Goal: Use online tool/utility: Utilize a website feature to perform a specific function

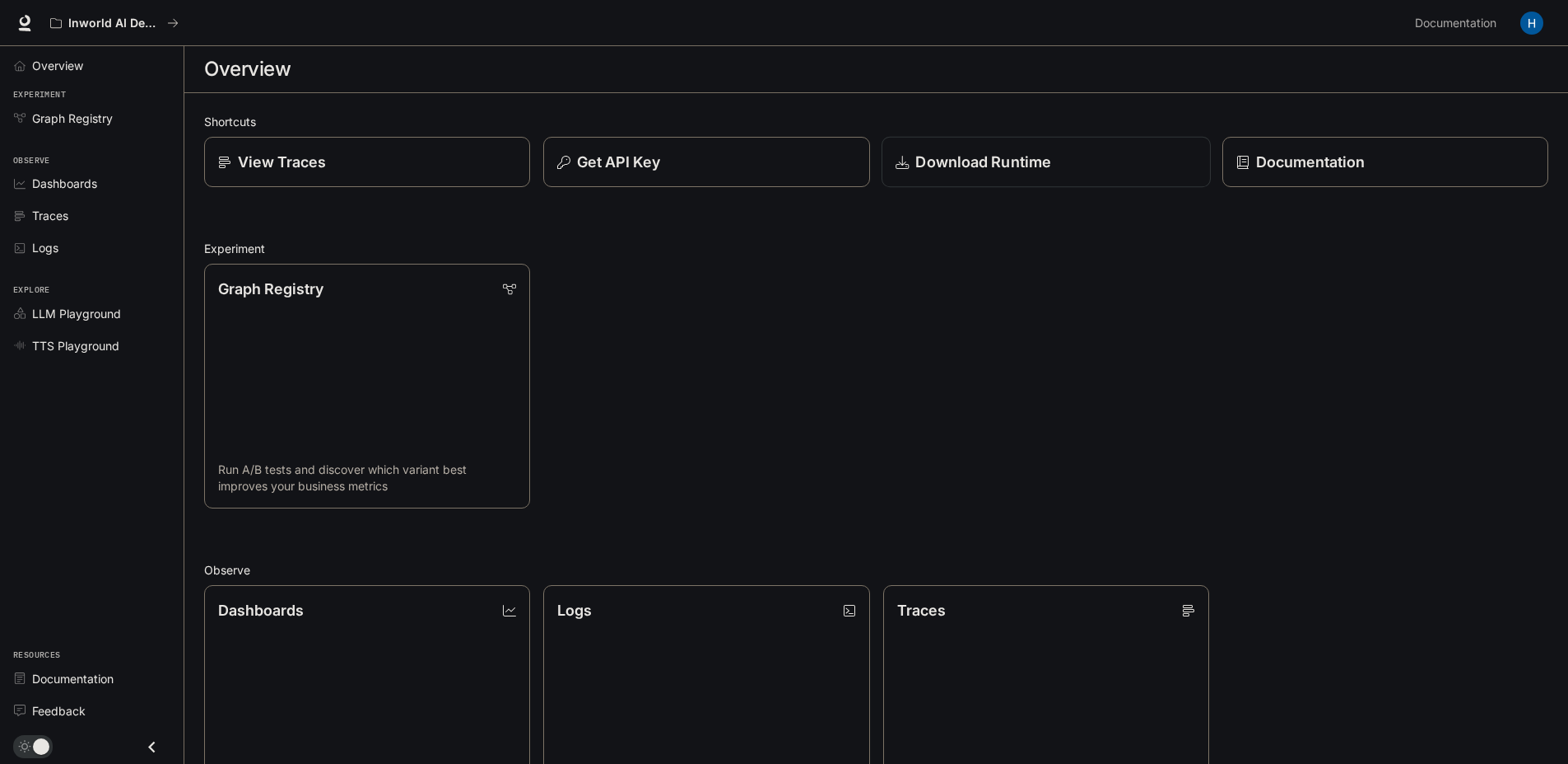
click at [997, 178] on link "Download Runtime" at bounding box center [1047, 162] width 329 height 51
click at [361, 167] on div "View Traces" at bounding box center [367, 162] width 301 height 22
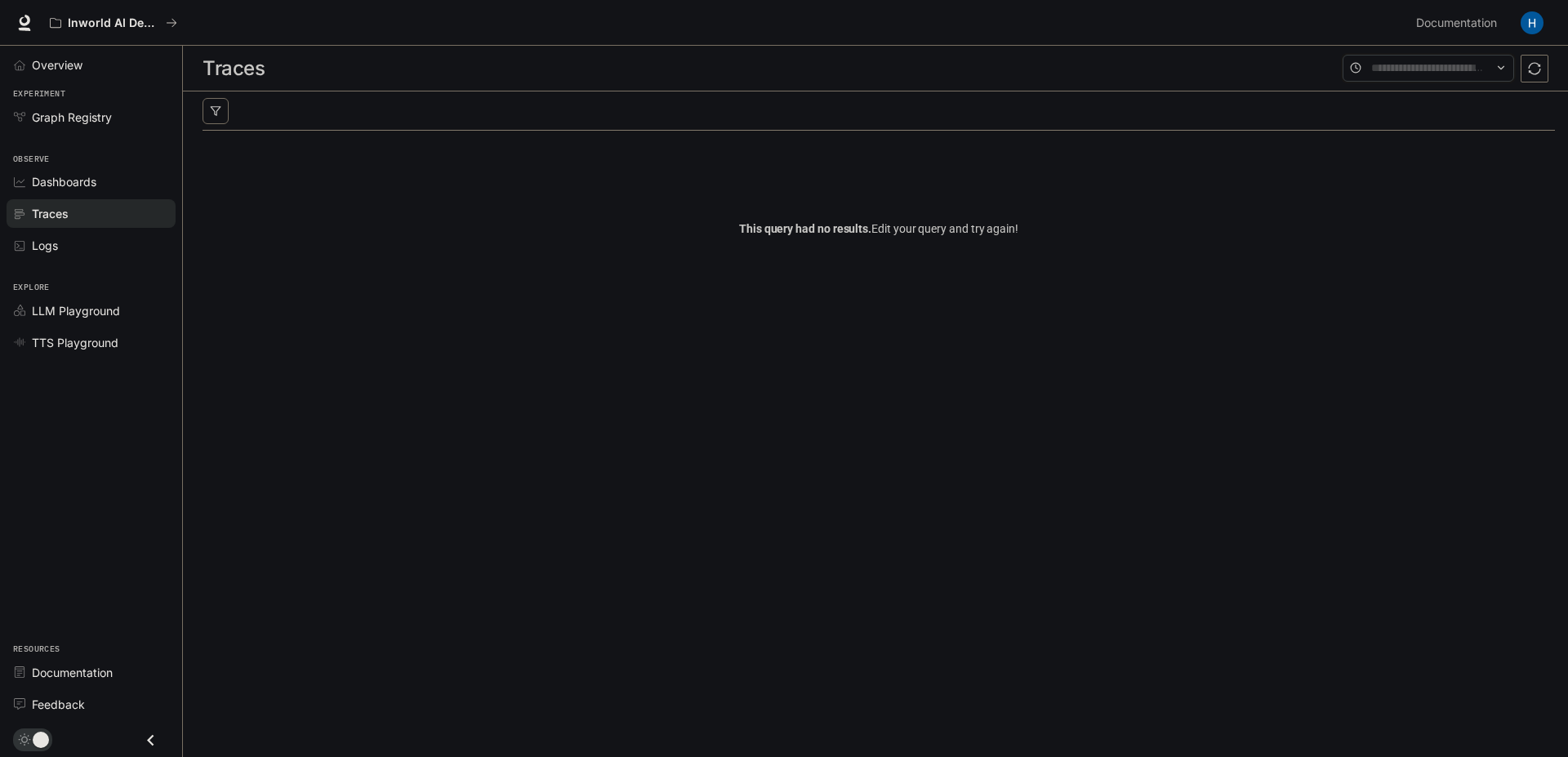
click at [1422, 70] on input "text" at bounding box center [1428, 67] width 114 height 18
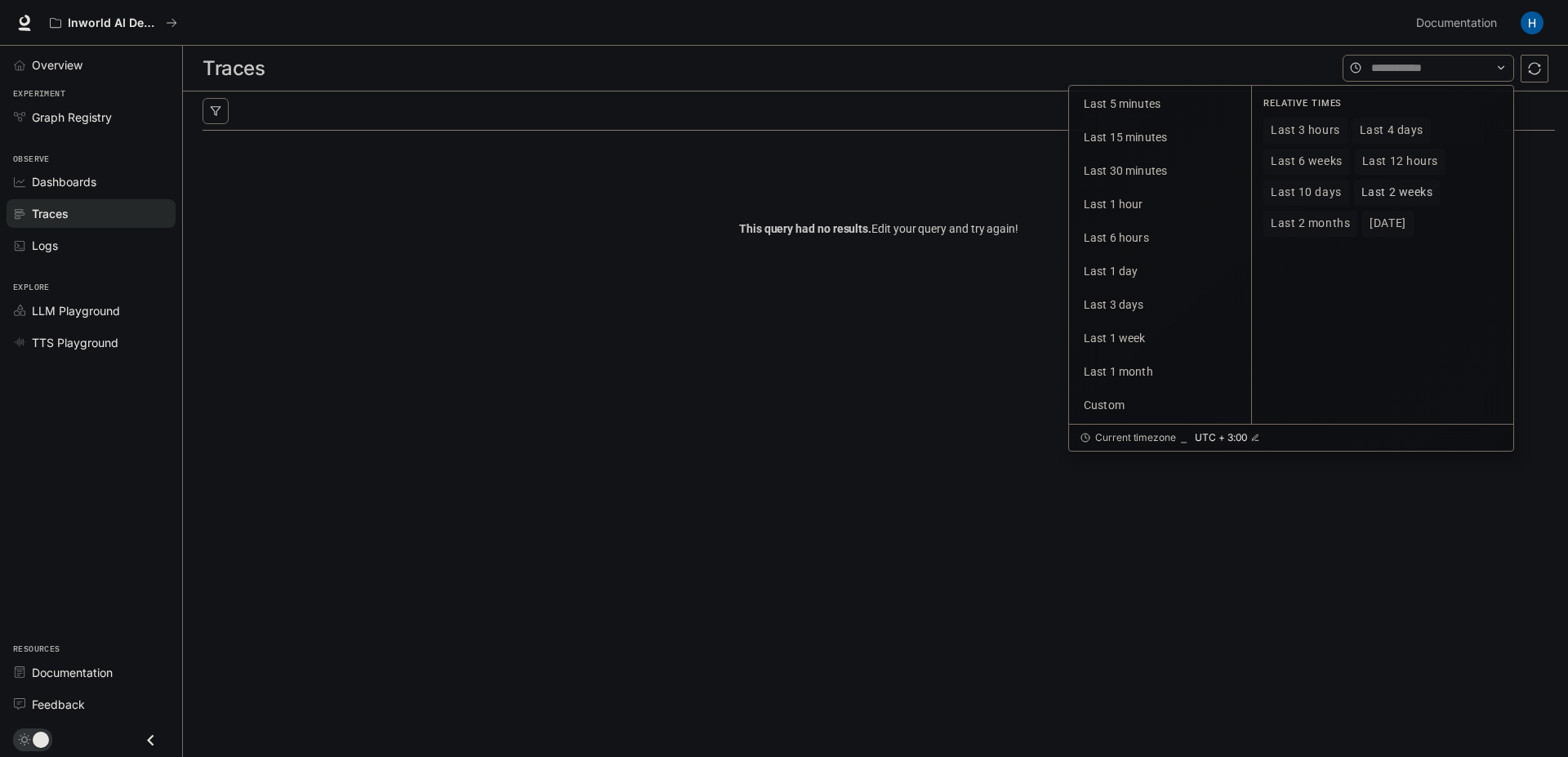
click at [1388, 192] on span "Last 2 weeks" at bounding box center [1397, 192] width 72 height 14
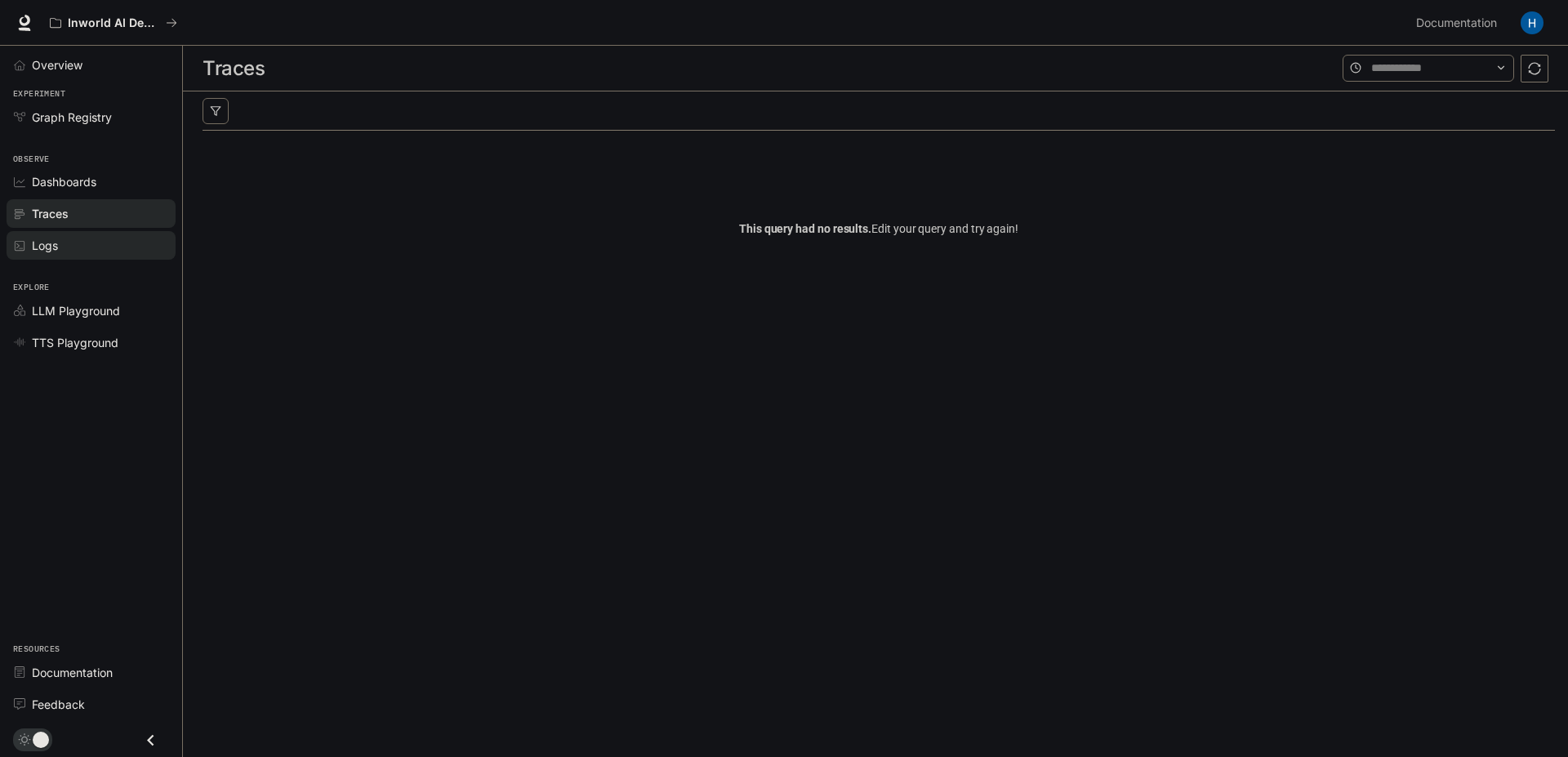
click at [105, 244] on div "Logs" at bounding box center [100, 245] width 136 height 17
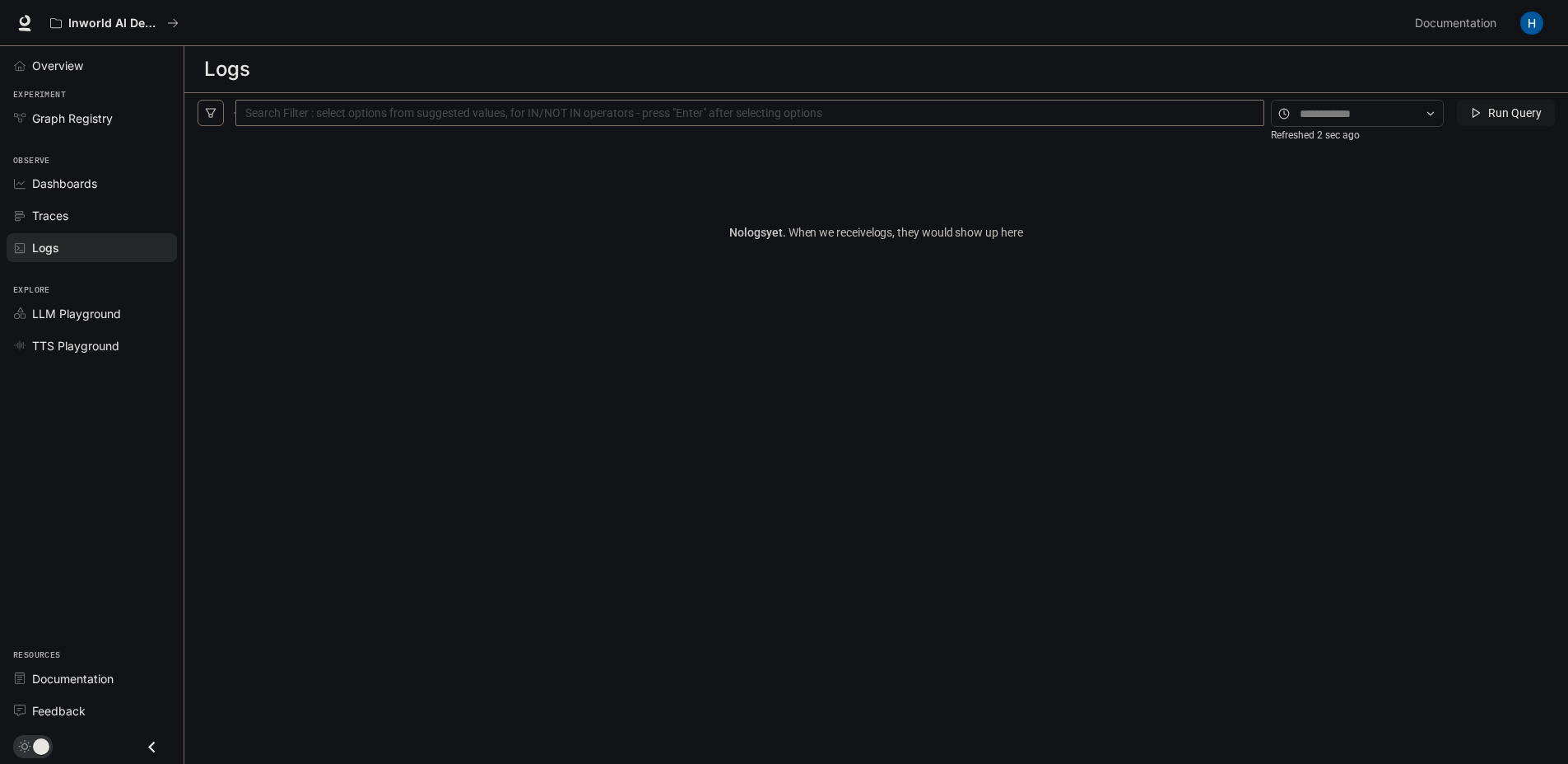
click at [1427, 118] on icon at bounding box center [1431, 114] width 12 height 12
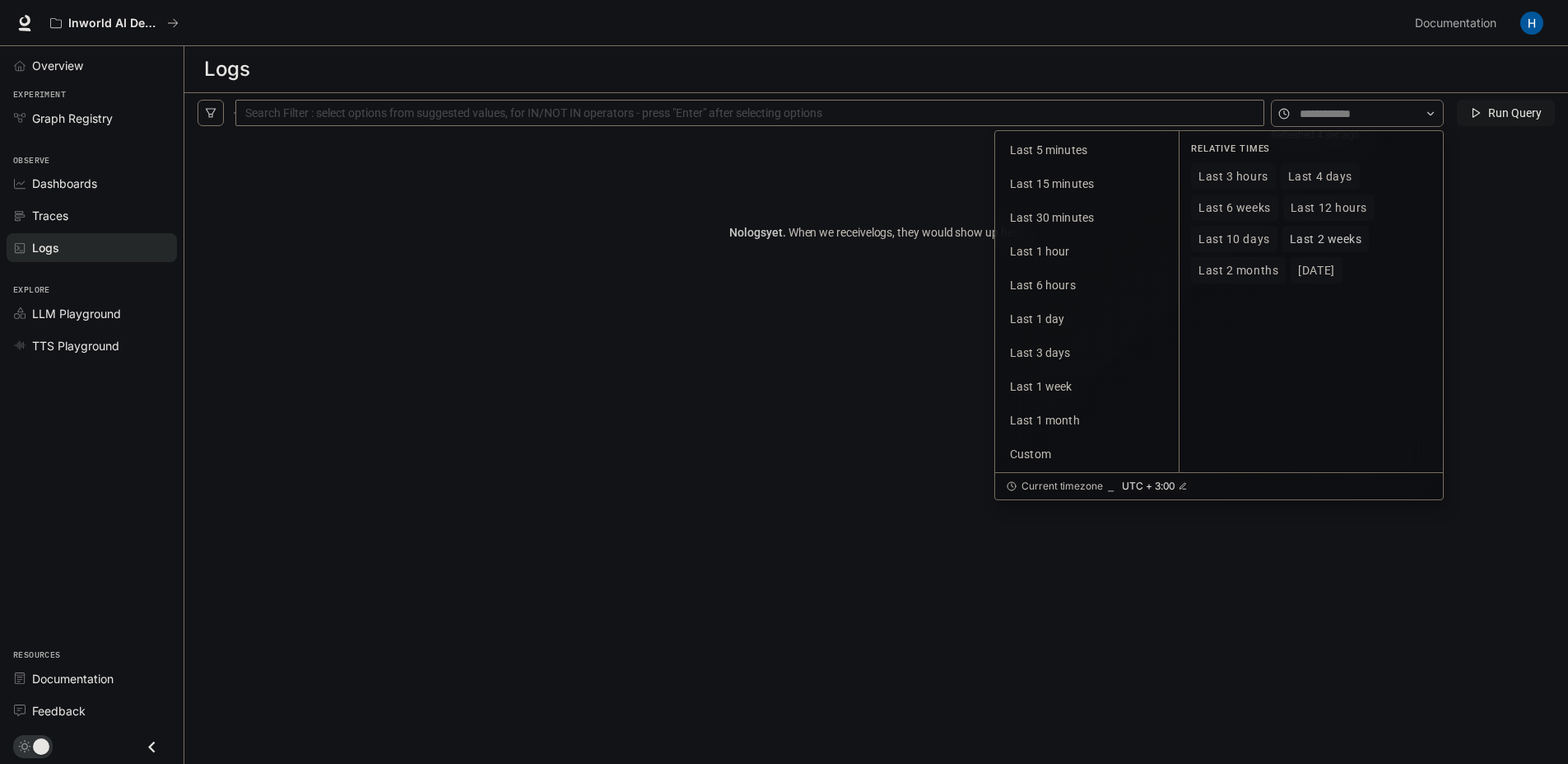
click at [1324, 244] on span "Last 2 weeks" at bounding box center [1326, 239] width 73 height 14
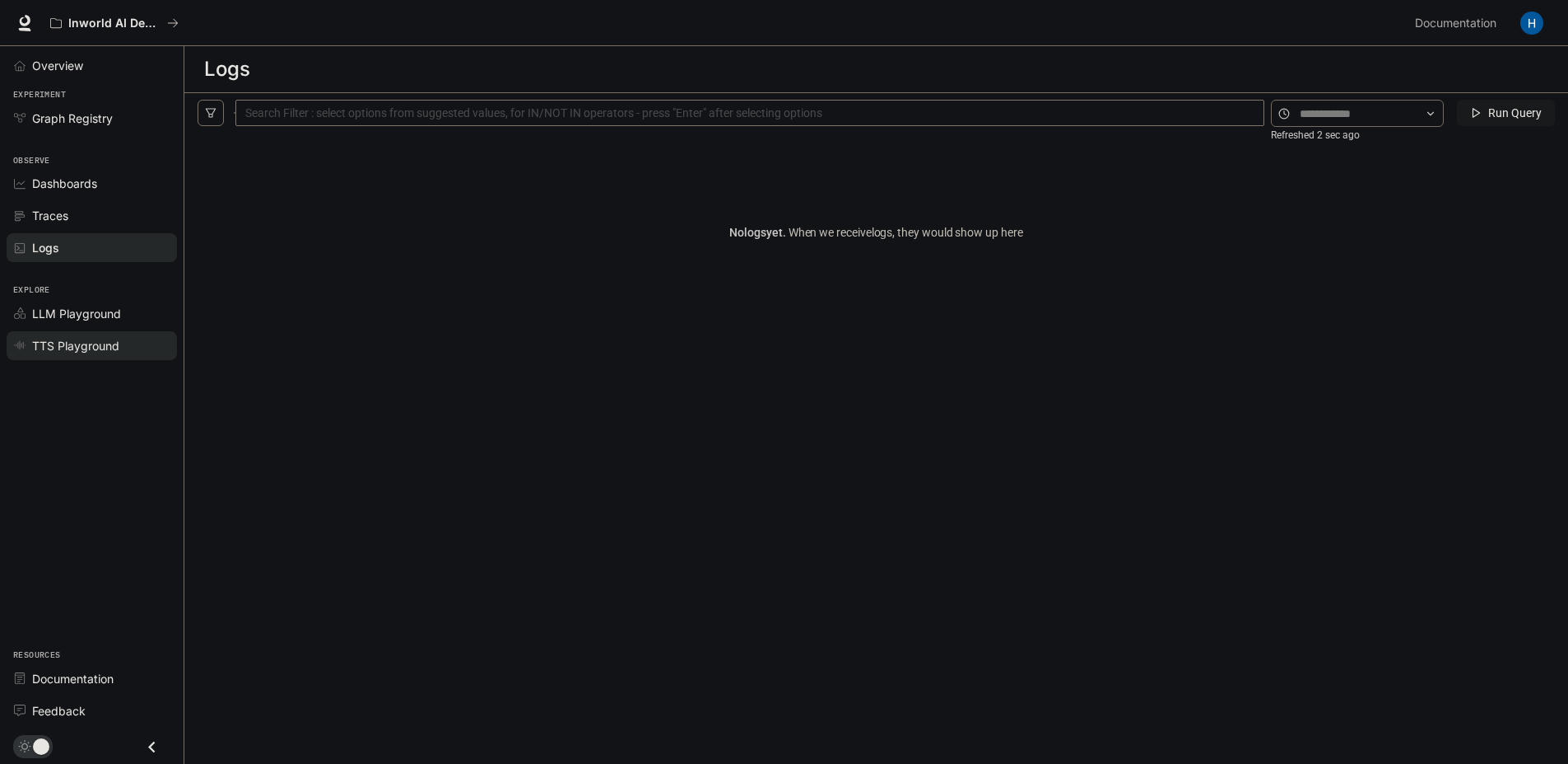
click at [91, 343] on span "TTS Playground" at bounding box center [76, 346] width 87 height 17
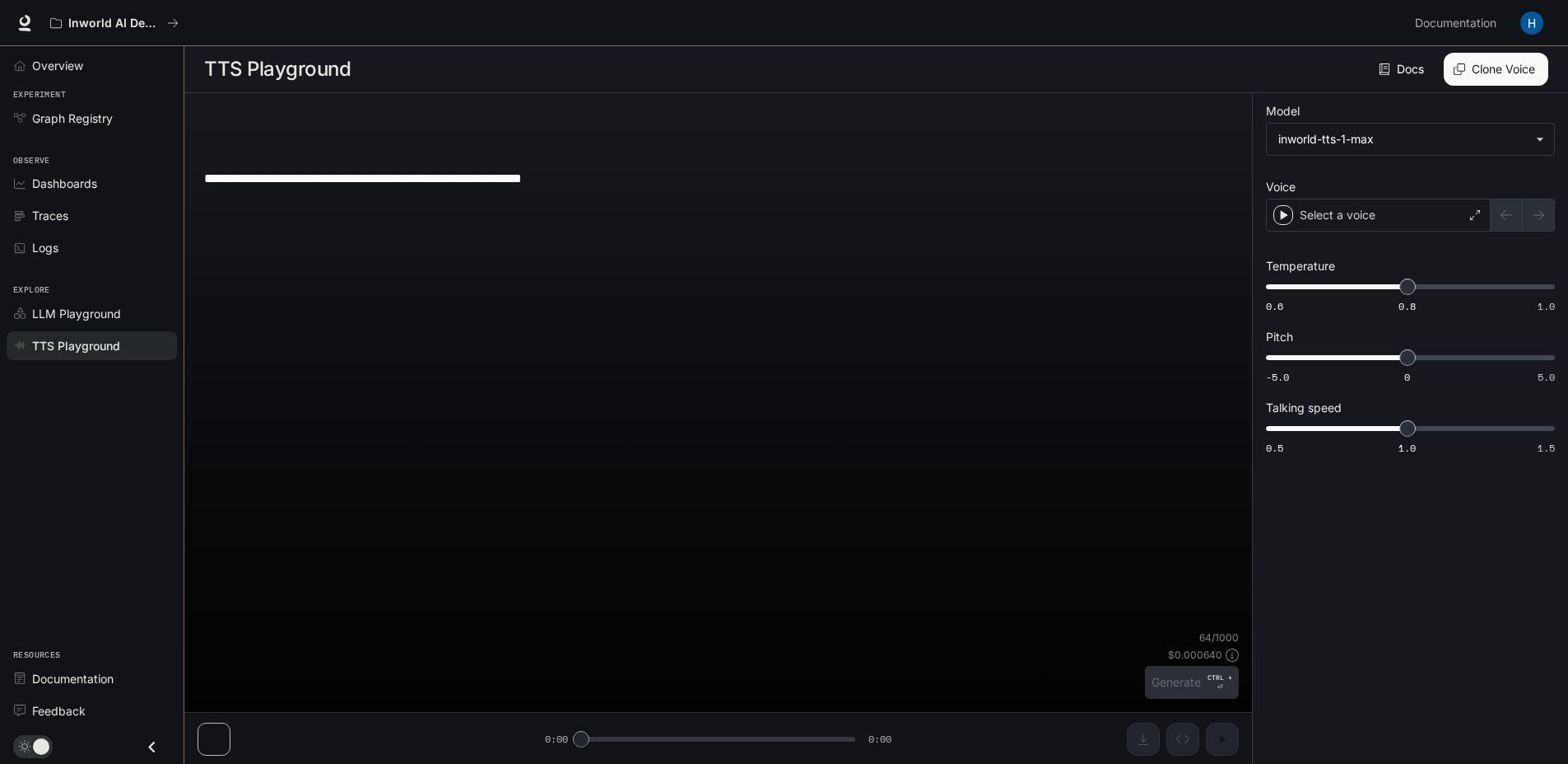
type textarea "**********"
type input "**********"
type input "***"
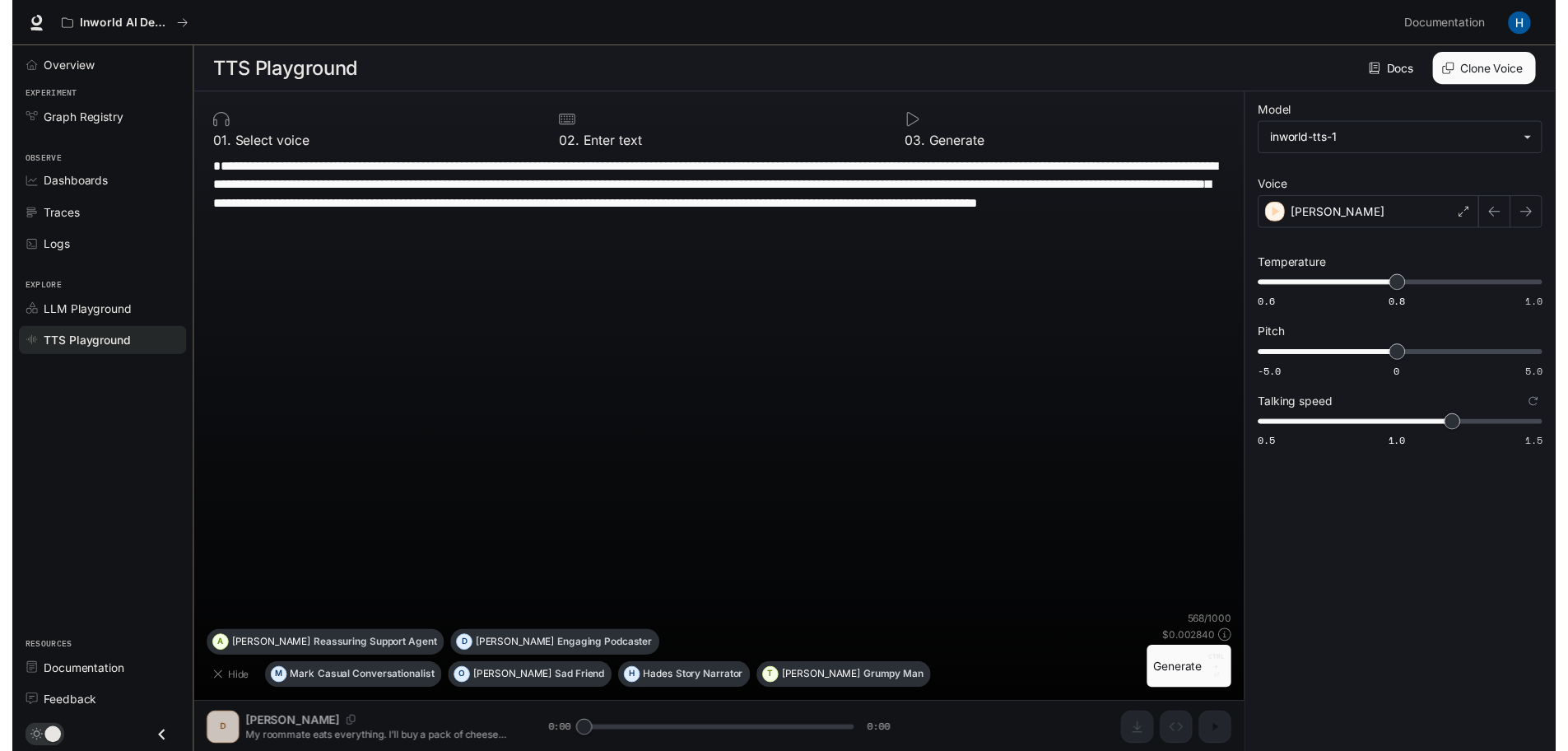
scroll to position [1, 0]
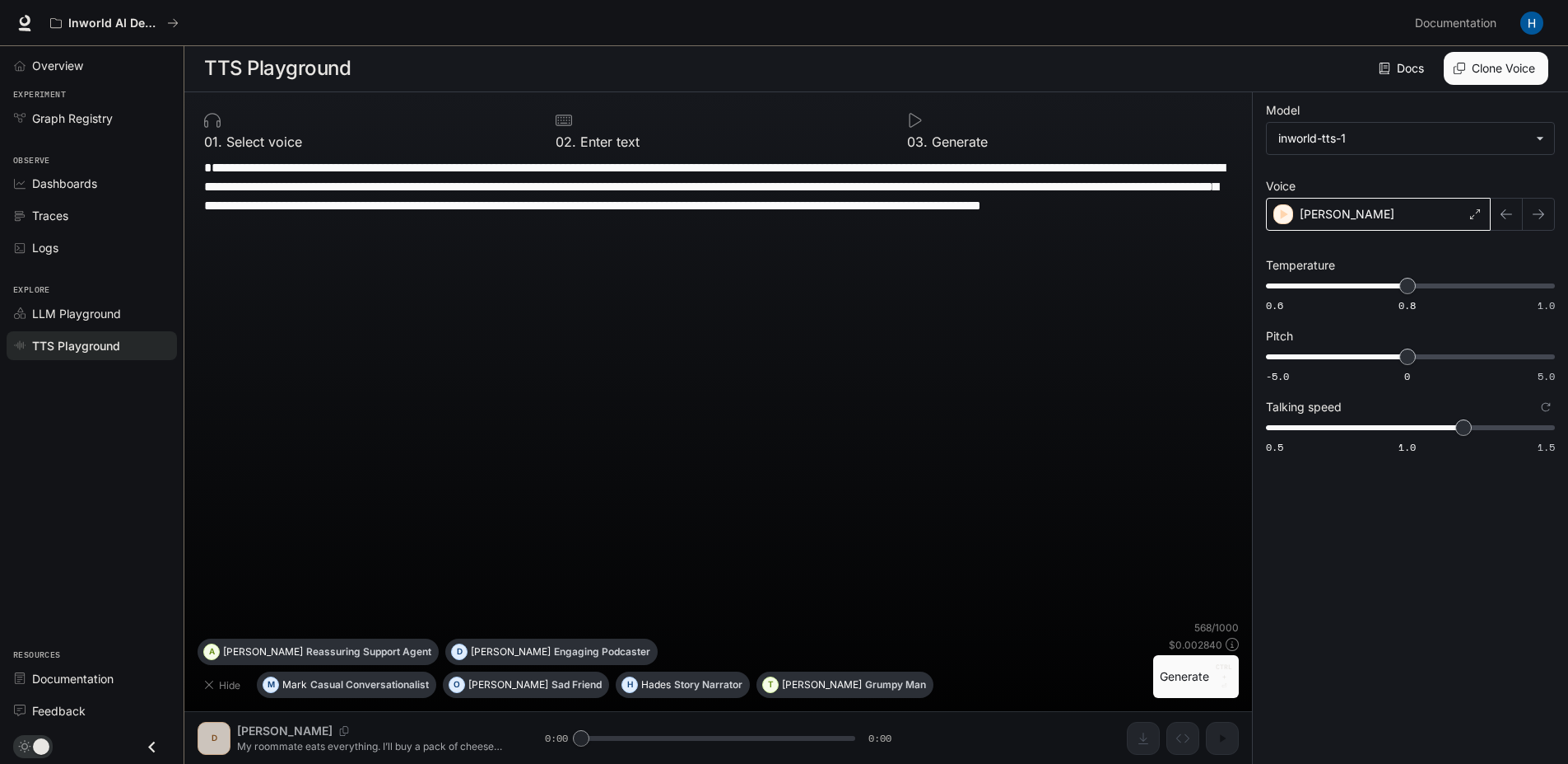
click at [1358, 218] on div "[PERSON_NAME]" at bounding box center [1378, 214] width 224 height 33
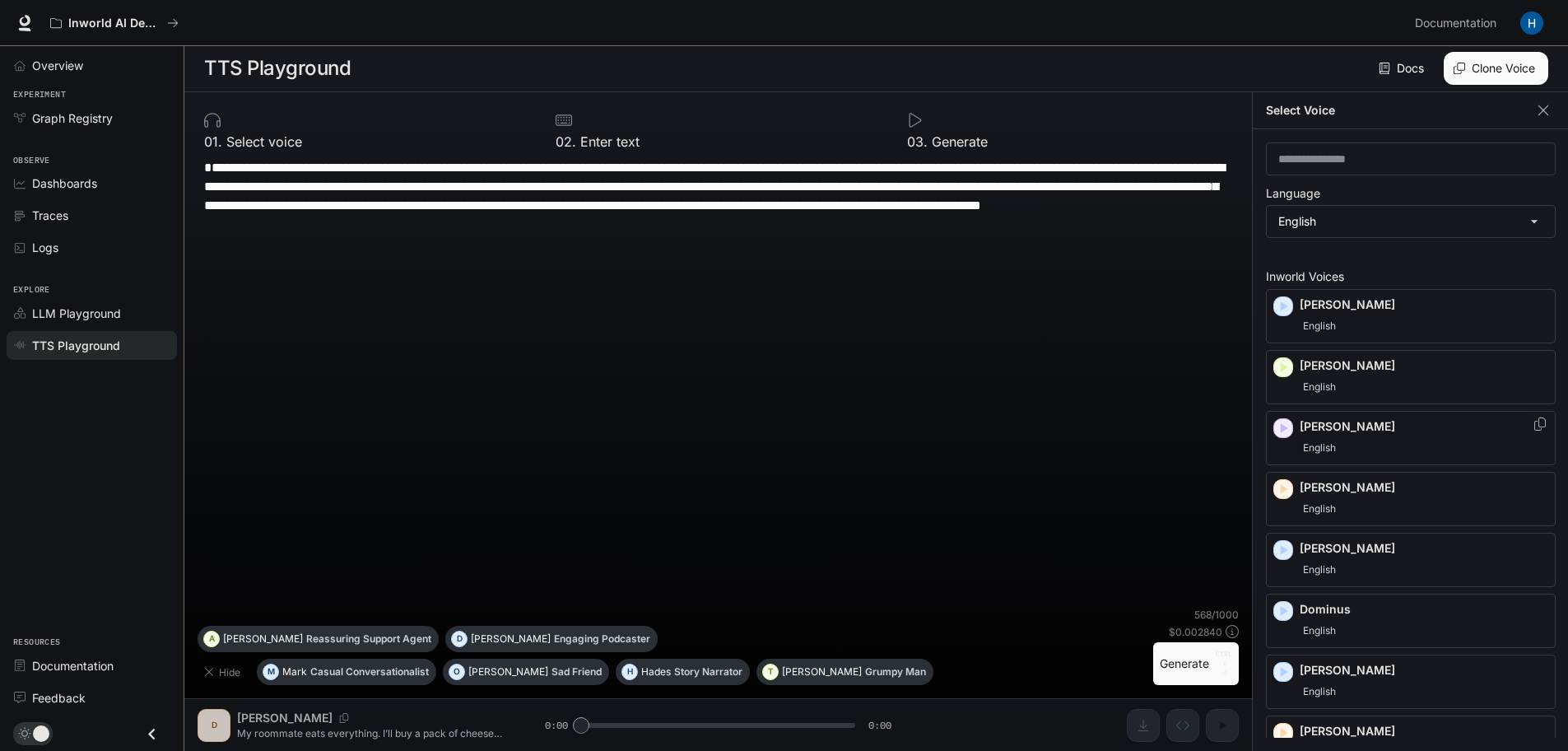
click at [1272, 419] on div "[PERSON_NAME]" at bounding box center [1411, 439] width 290 height 55
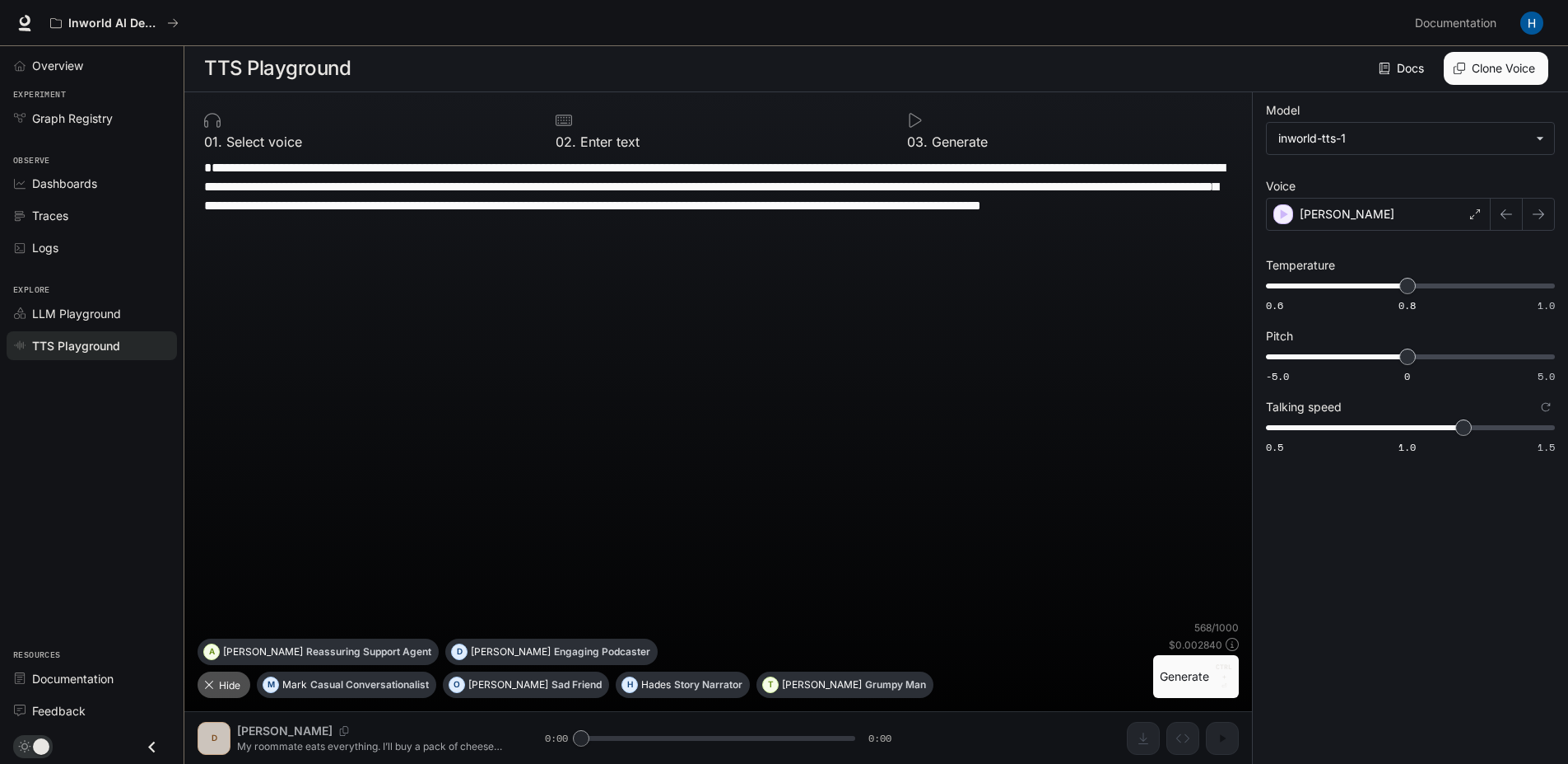
click at [230, 680] on button "Hide" at bounding box center [224, 684] width 53 height 26
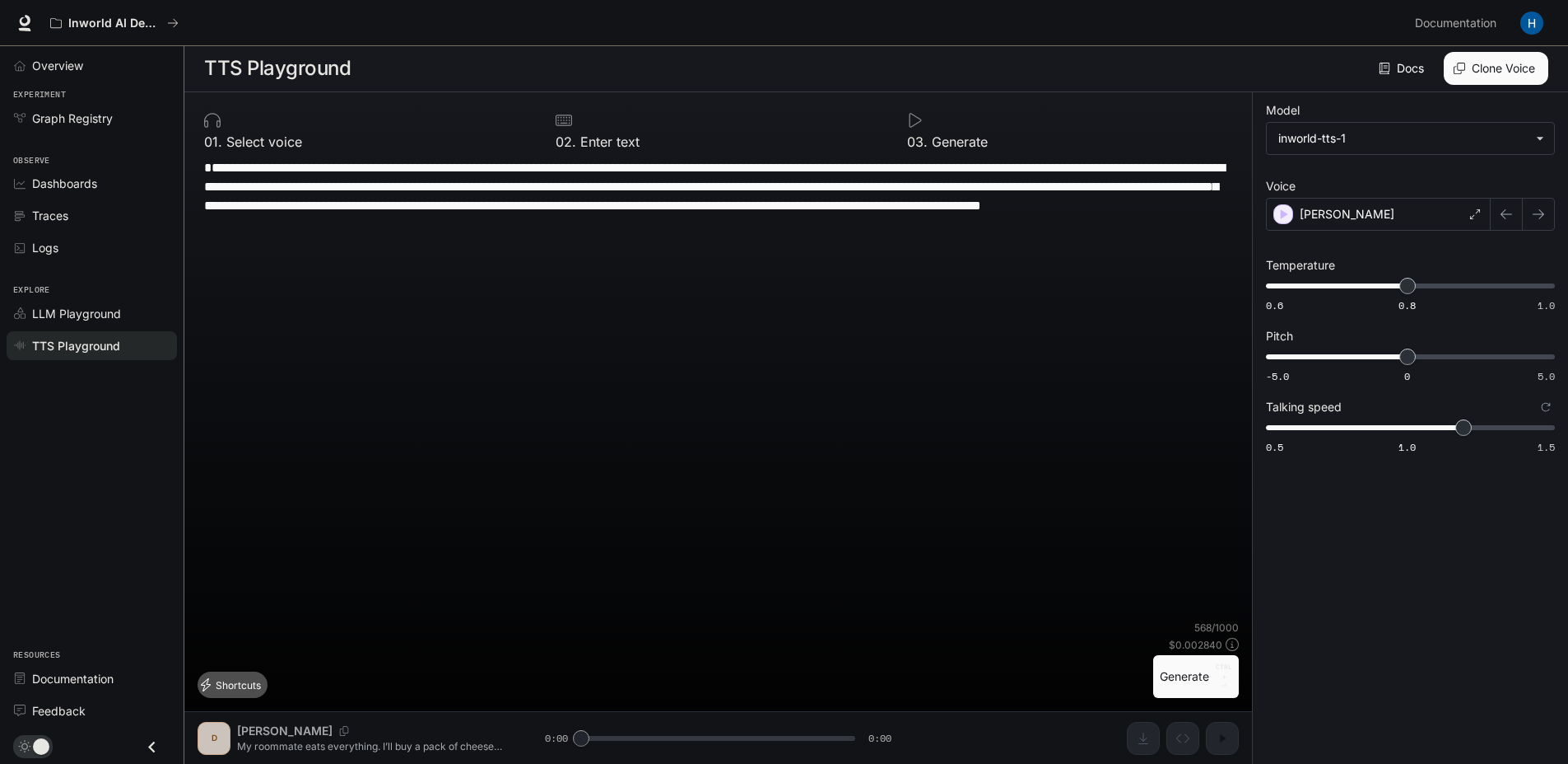
click at [245, 687] on button "Shortcuts" at bounding box center [233, 684] width 70 height 26
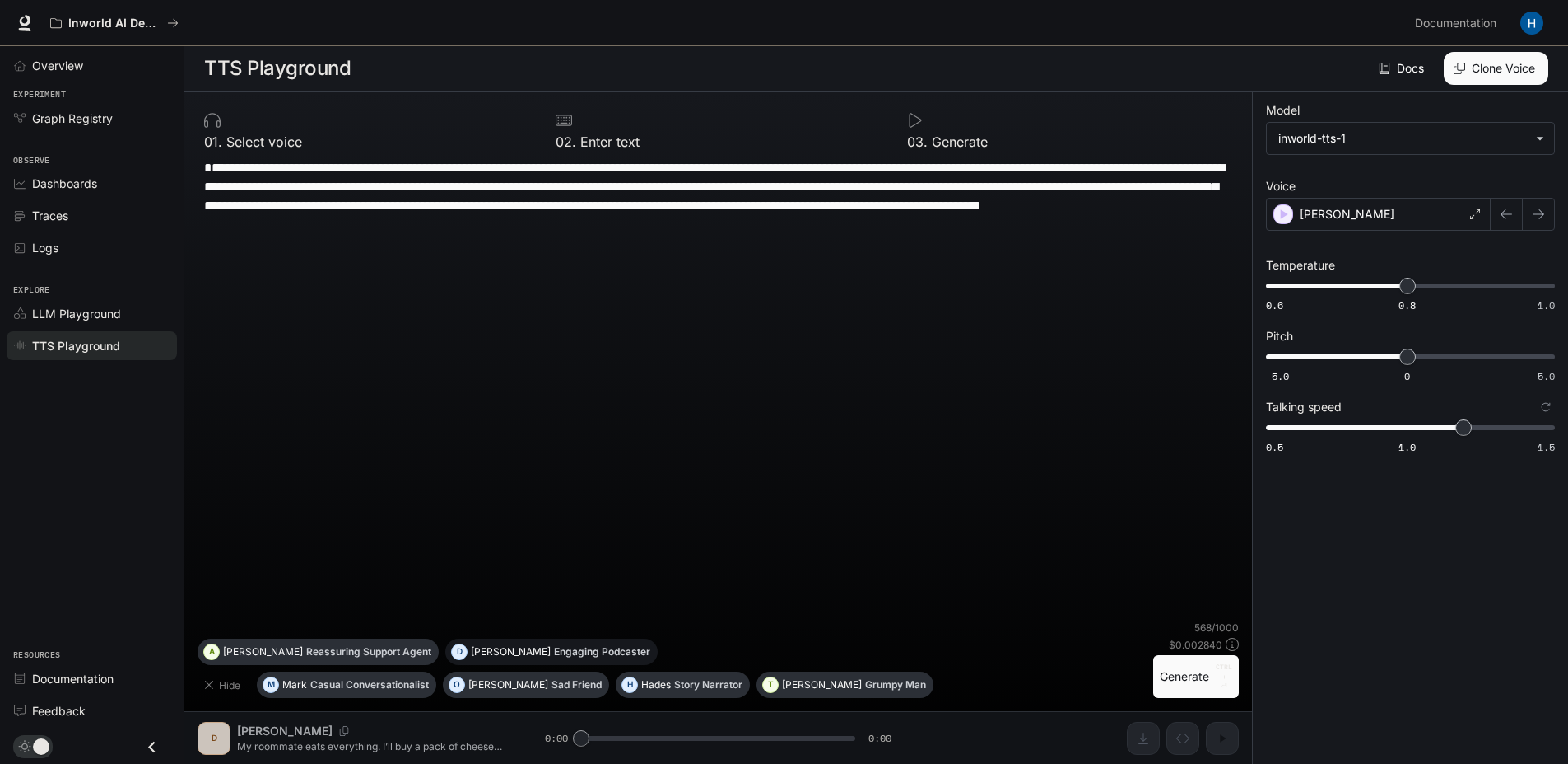
click at [554, 647] on p "Engaging Podcaster" at bounding box center [601, 652] width 96 height 10
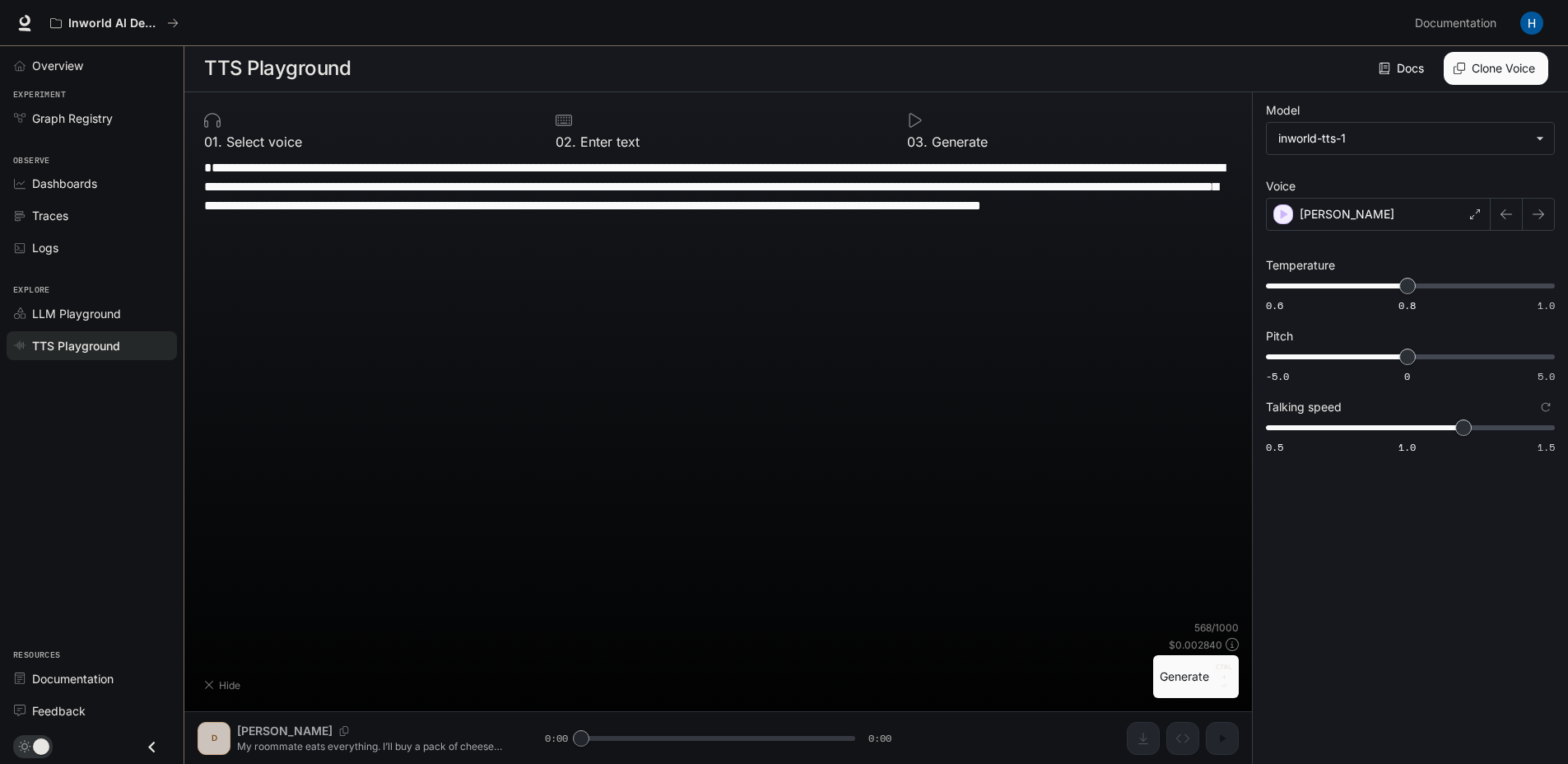
type textarea "**********"
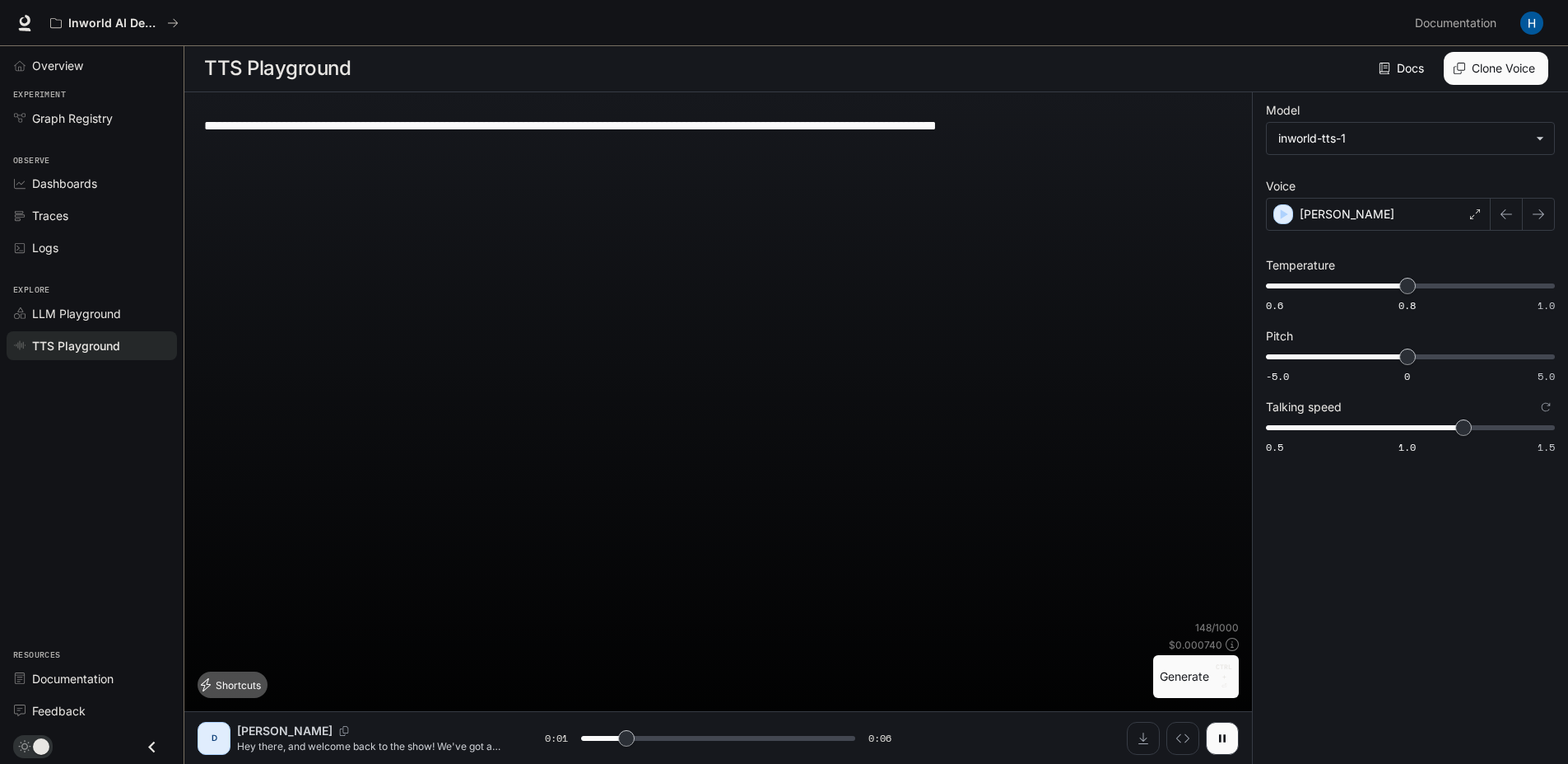
click at [245, 697] on button "Shortcuts" at bounding box center [233, 684] width 70 height 26
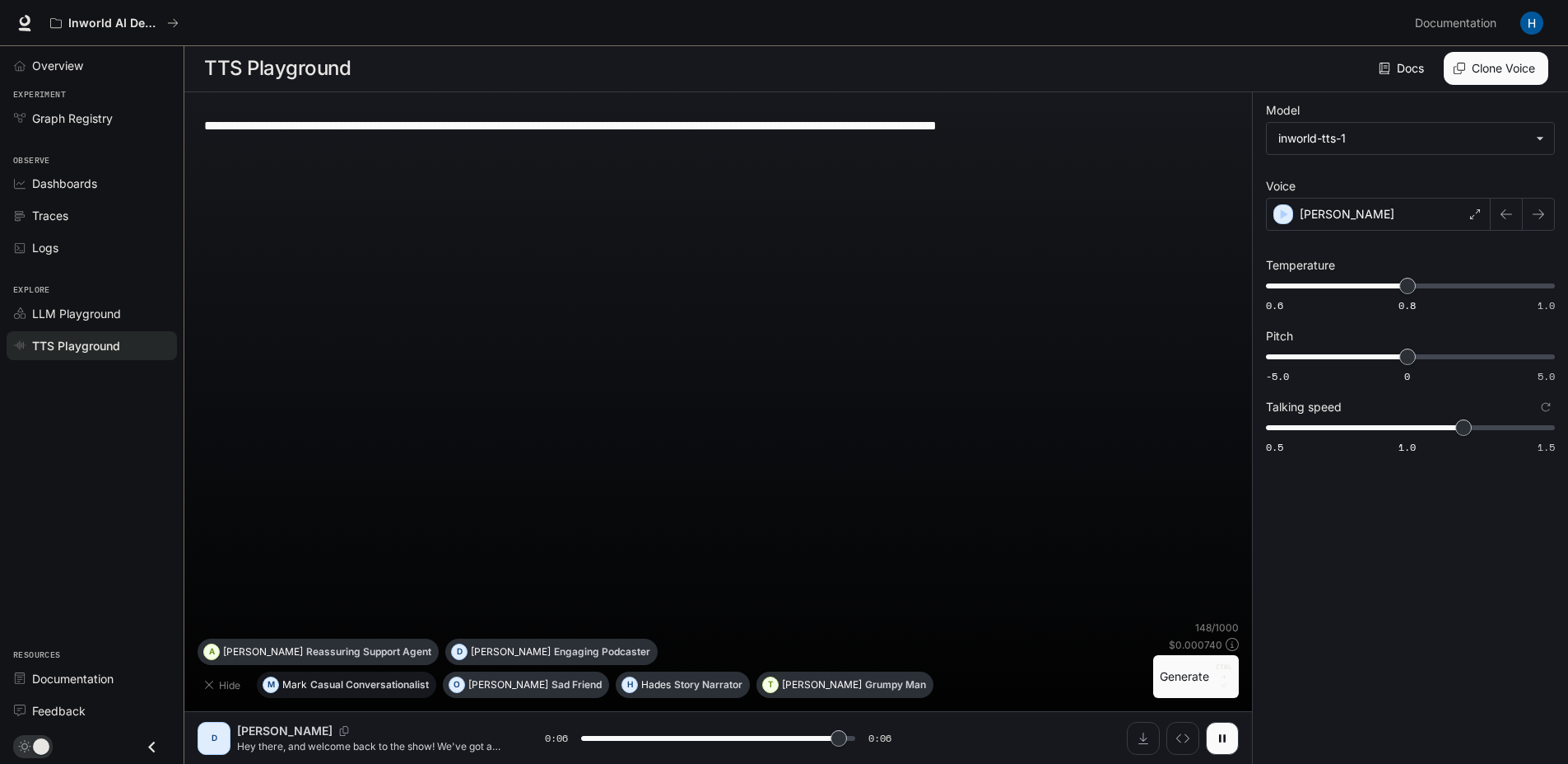
type input "*"
click at [224, 679] on button "Hide" at bounding box center [224, 684] width 53 height 26
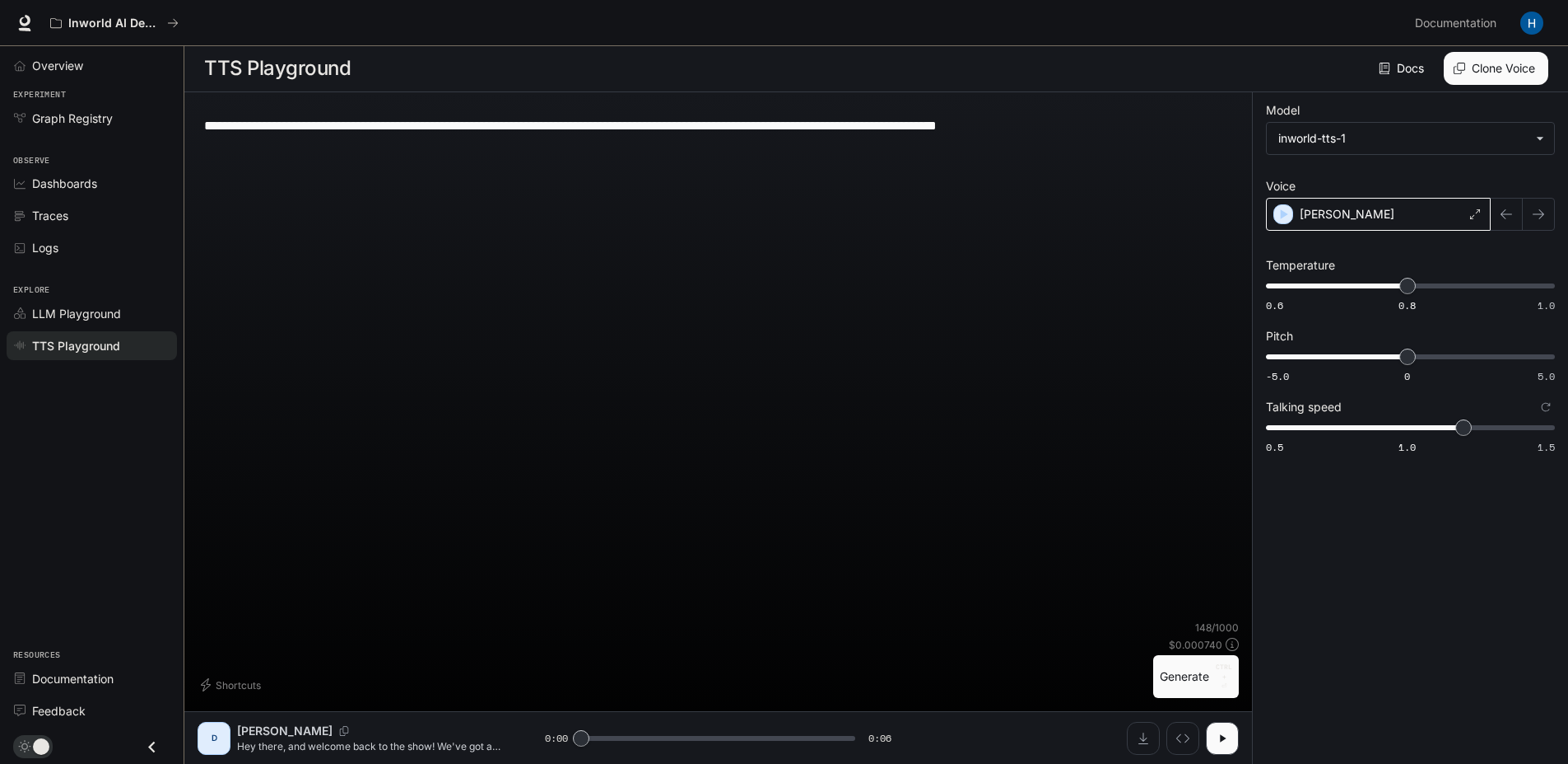
click at [1357, 223] on div "[PERSON_NAME]" at bounding box center [1378, 214] width 224 height 33
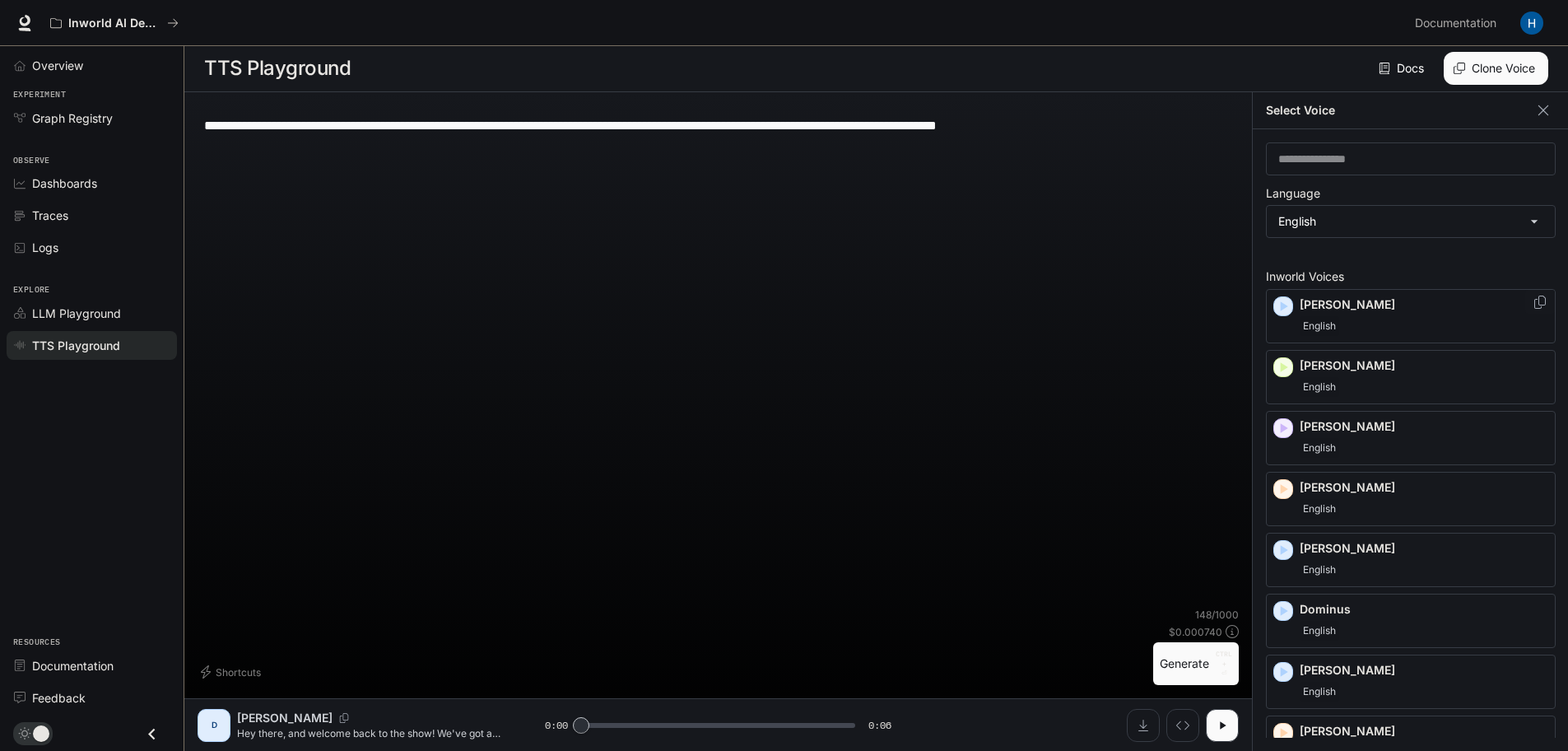
scroll to position [0, 0]
click at [1282, 427] on icon "button" at bounding box center [1285, 429] width 8 height 10
click at [1276, 306] on icon "button" at bounding box center [1283, 306] width 16 height 16
click at [1279, 559] on div "button" at bounding box center [1283, 550] width 18 height 18
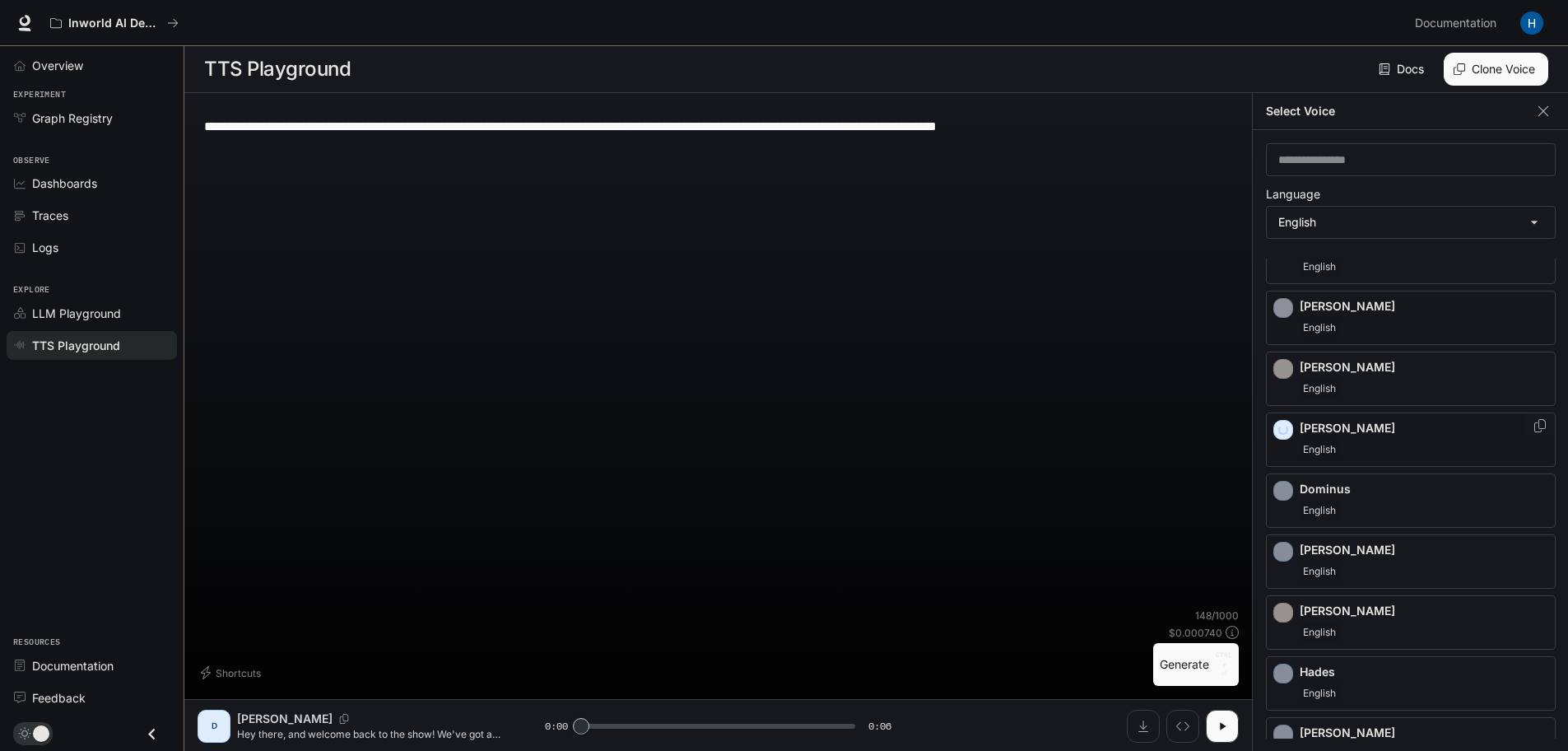
scroll to position [127, 0]
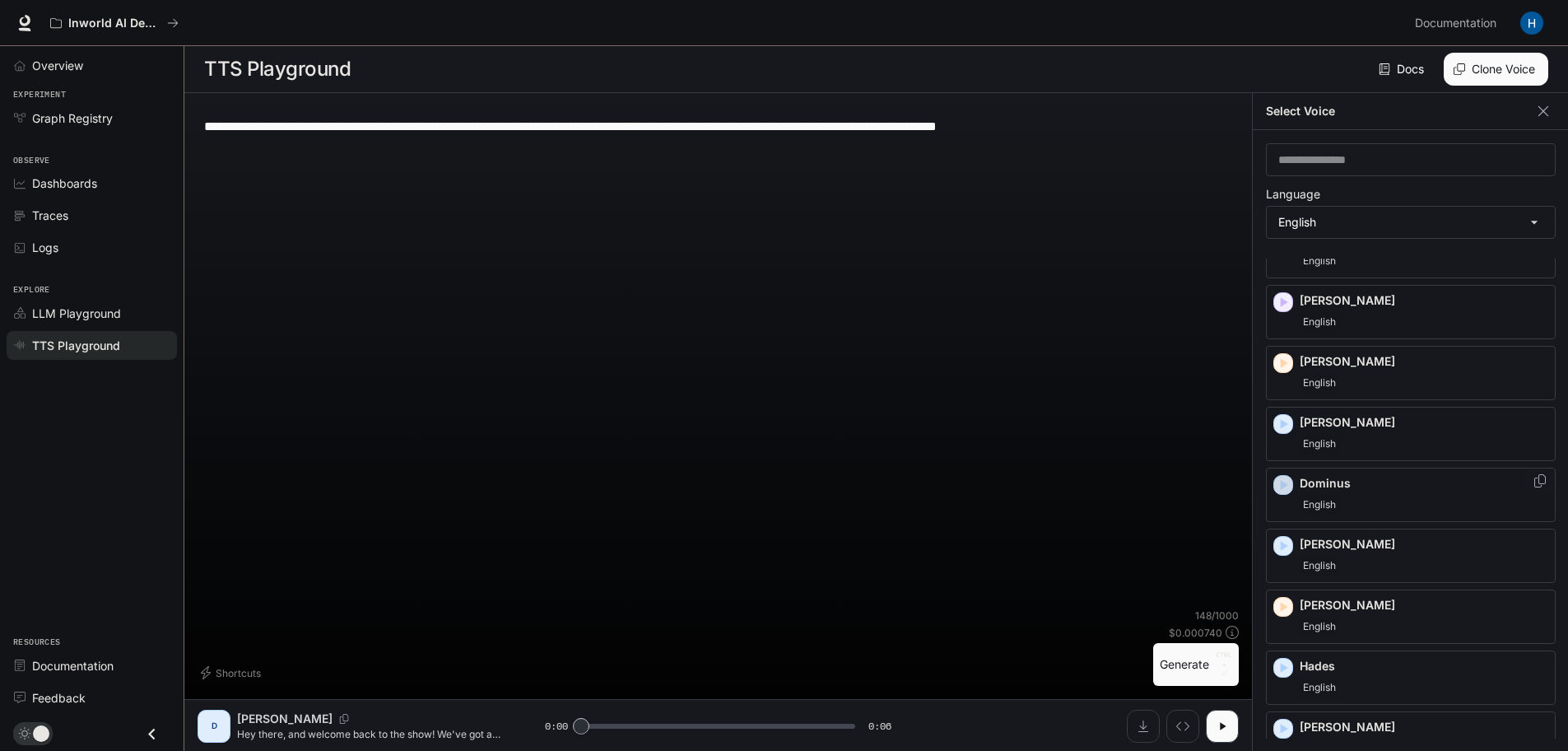
click at [1279, 483] on icon "button" at bounding box center [1283, 485] width 16 height 16
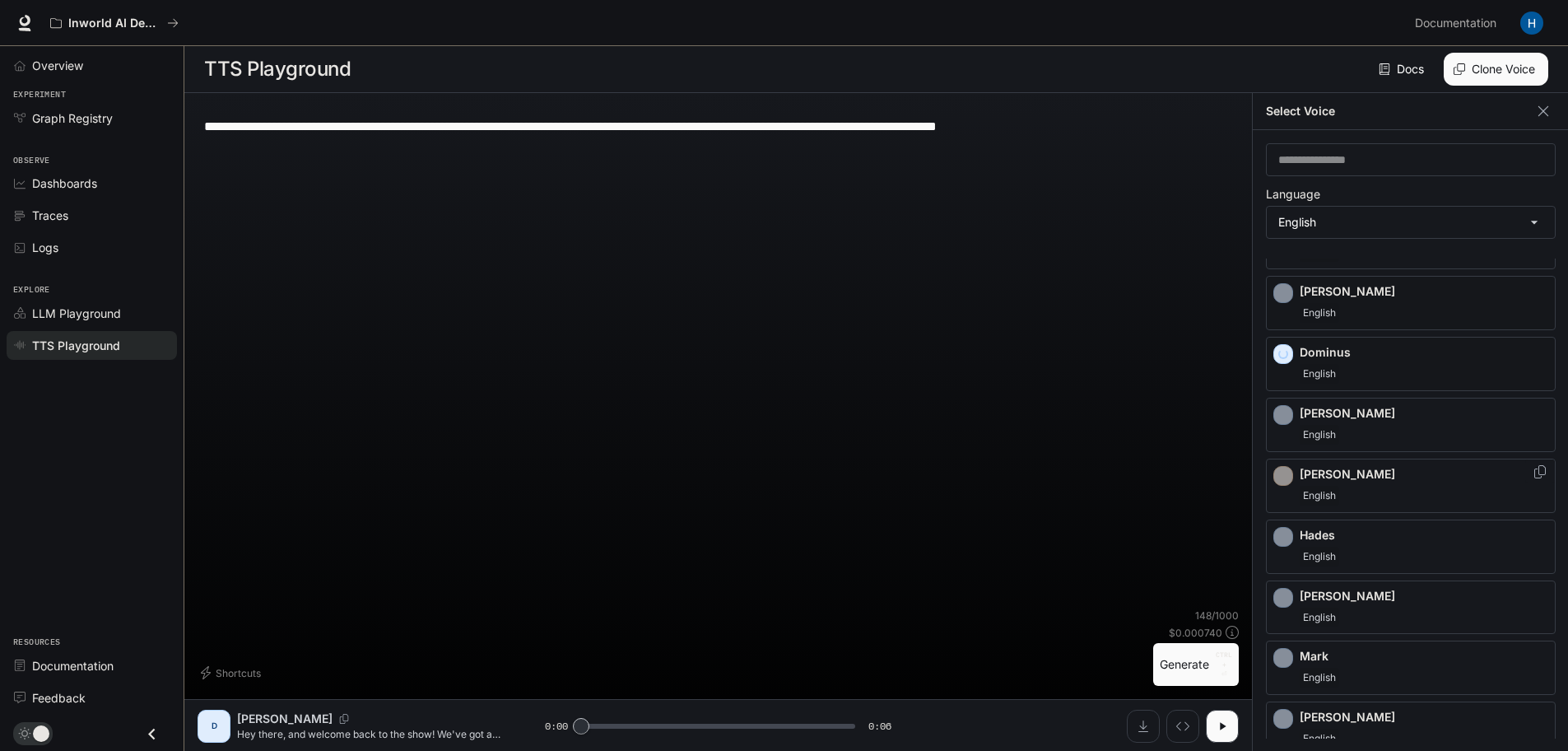
scroll to position [261, 0]
click at [1281, 417] on icon "button" at bounding box center [1283, 411] width 16 height 16
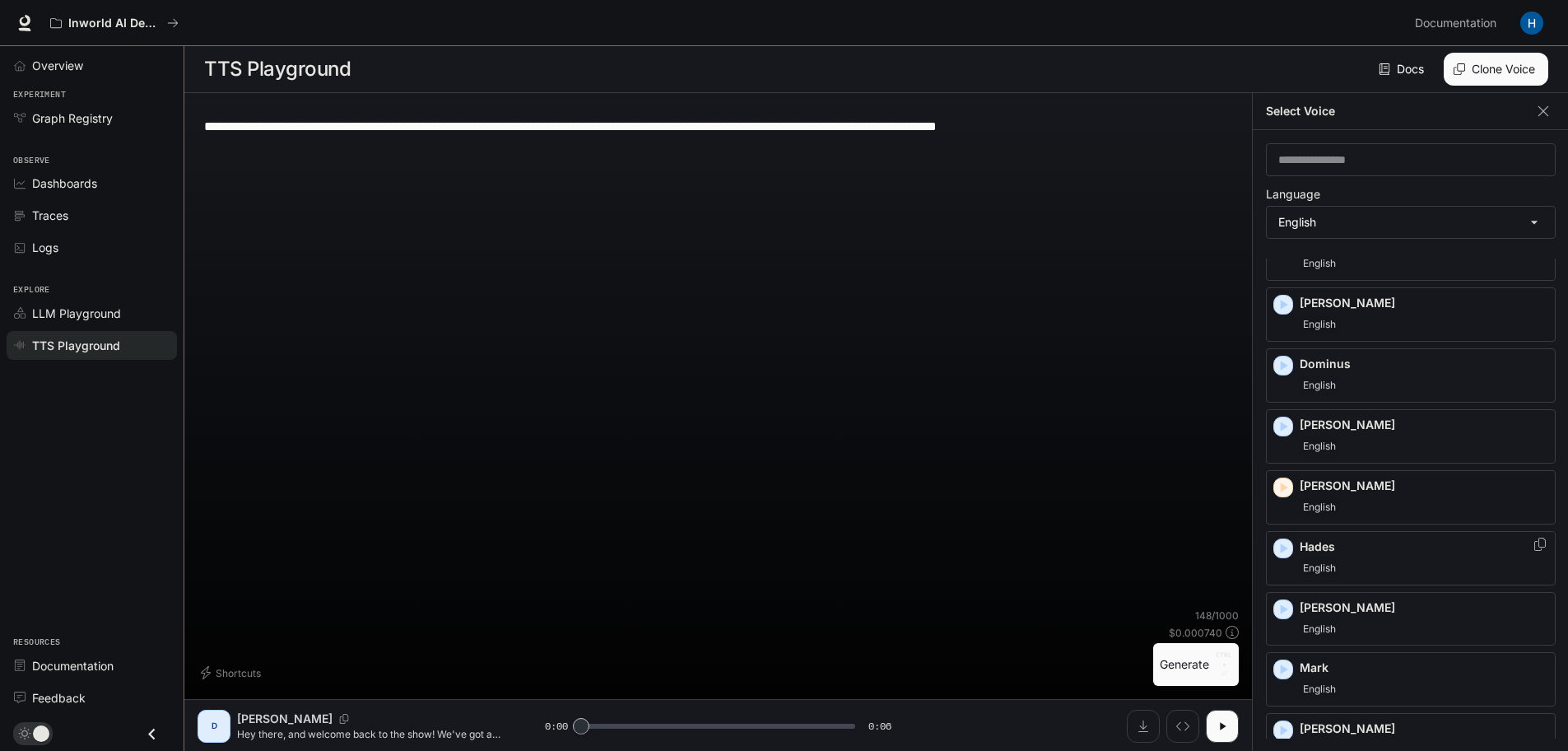
scroll to position [247, 0]
click at [1282, 675] on icon "button" at bounding box center [1283, 667] width 16 height 16
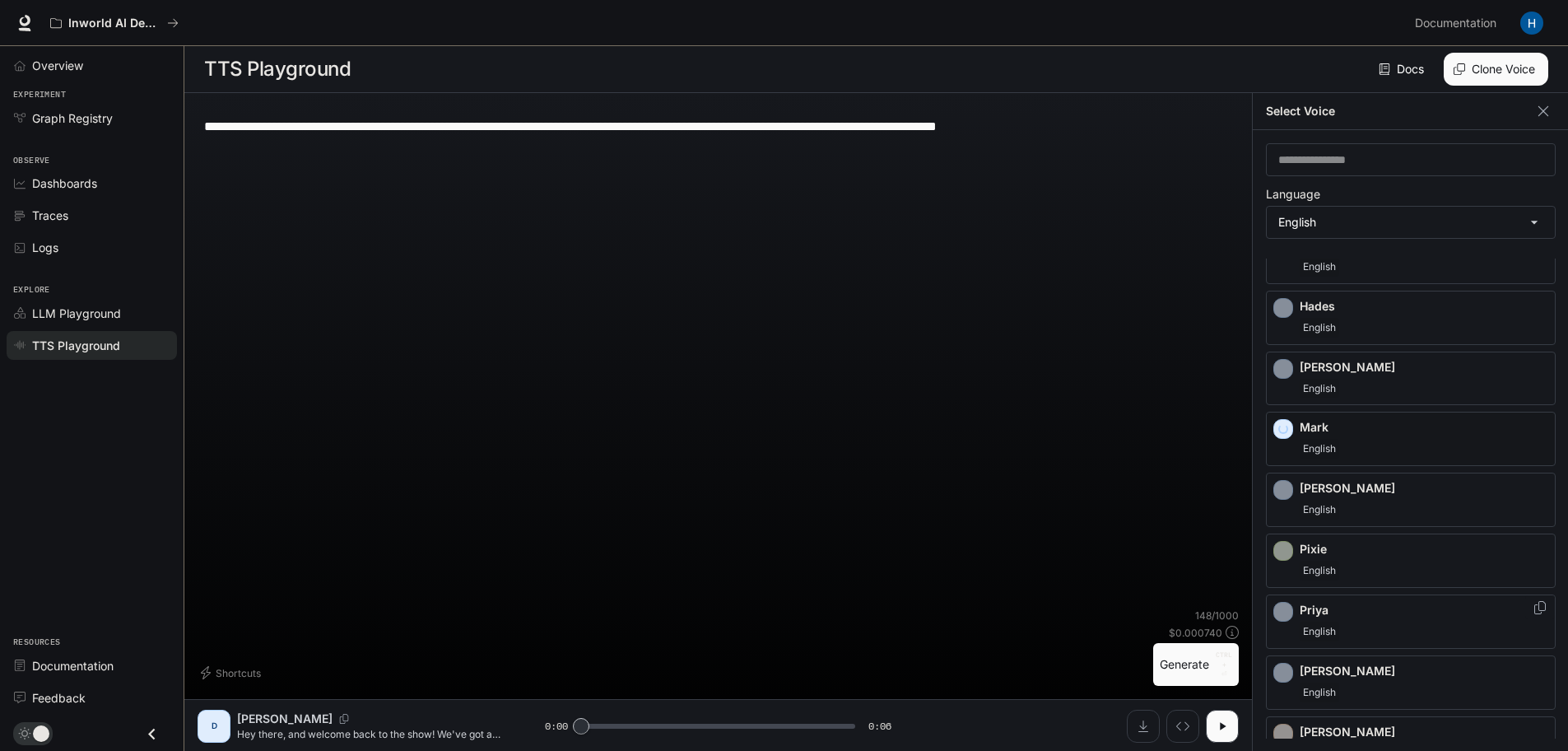
scroll to position [494, 0]
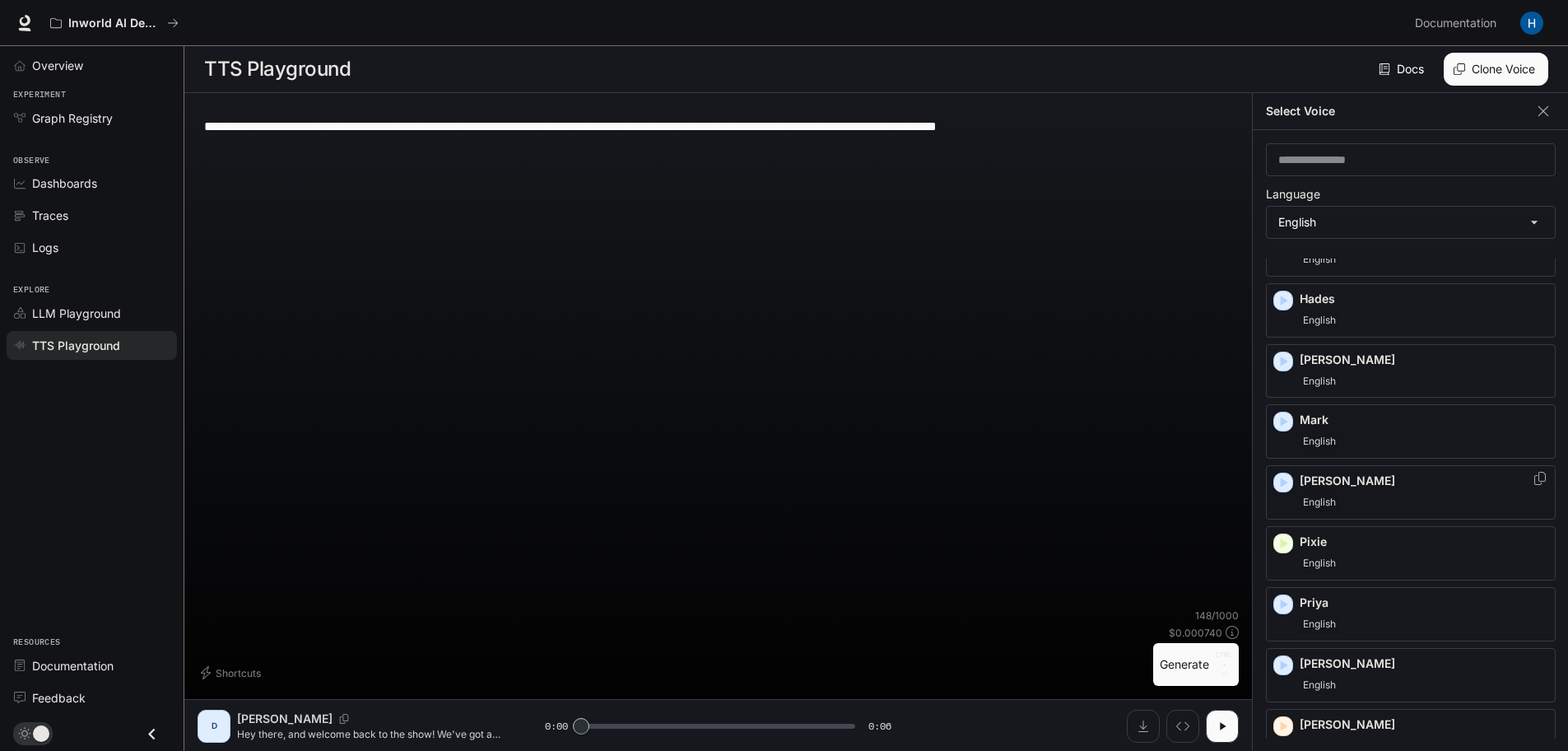
click at [1283, 485] on icon "button" at bounding box center [1285, 484] width 8 height 10
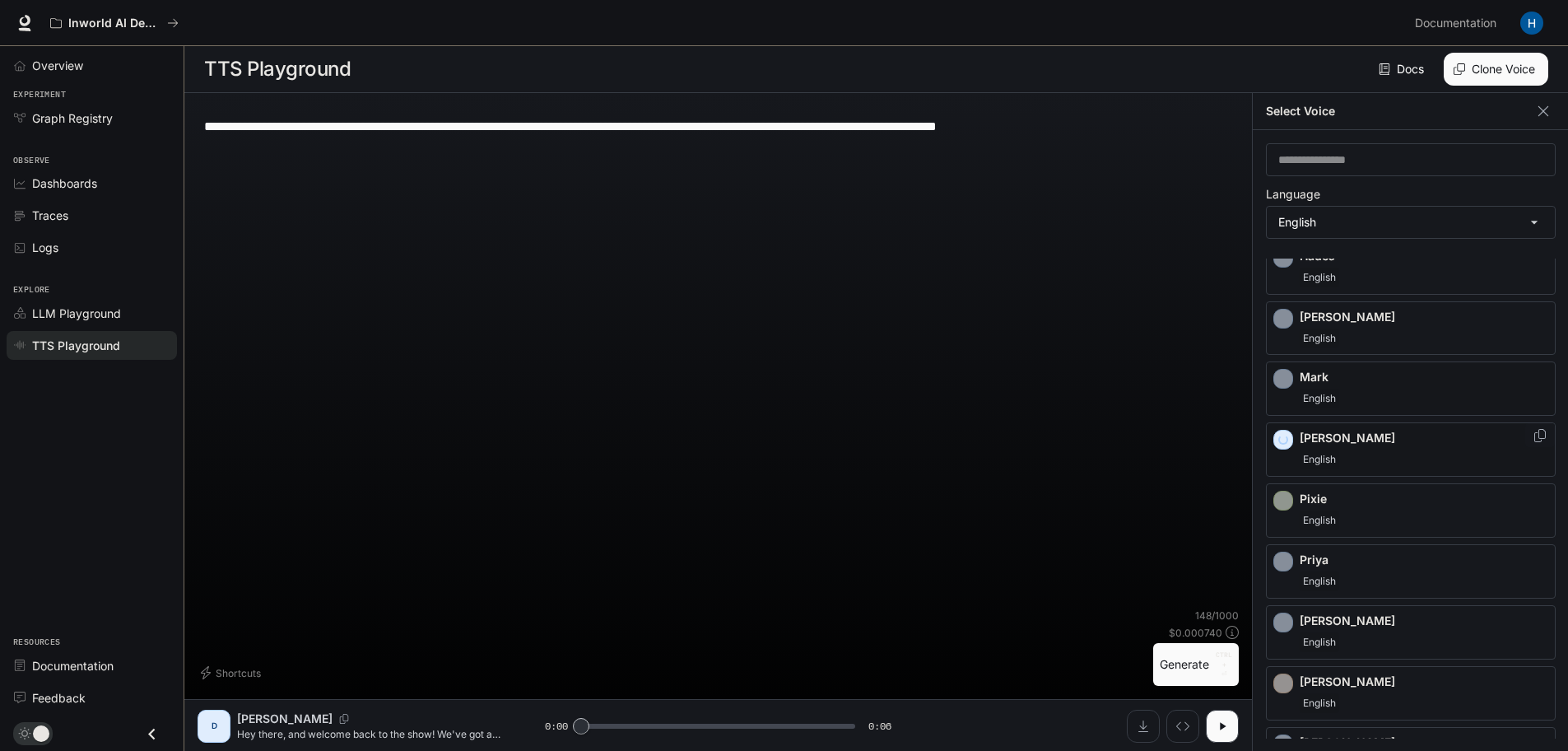
scroll to position [561, 0]
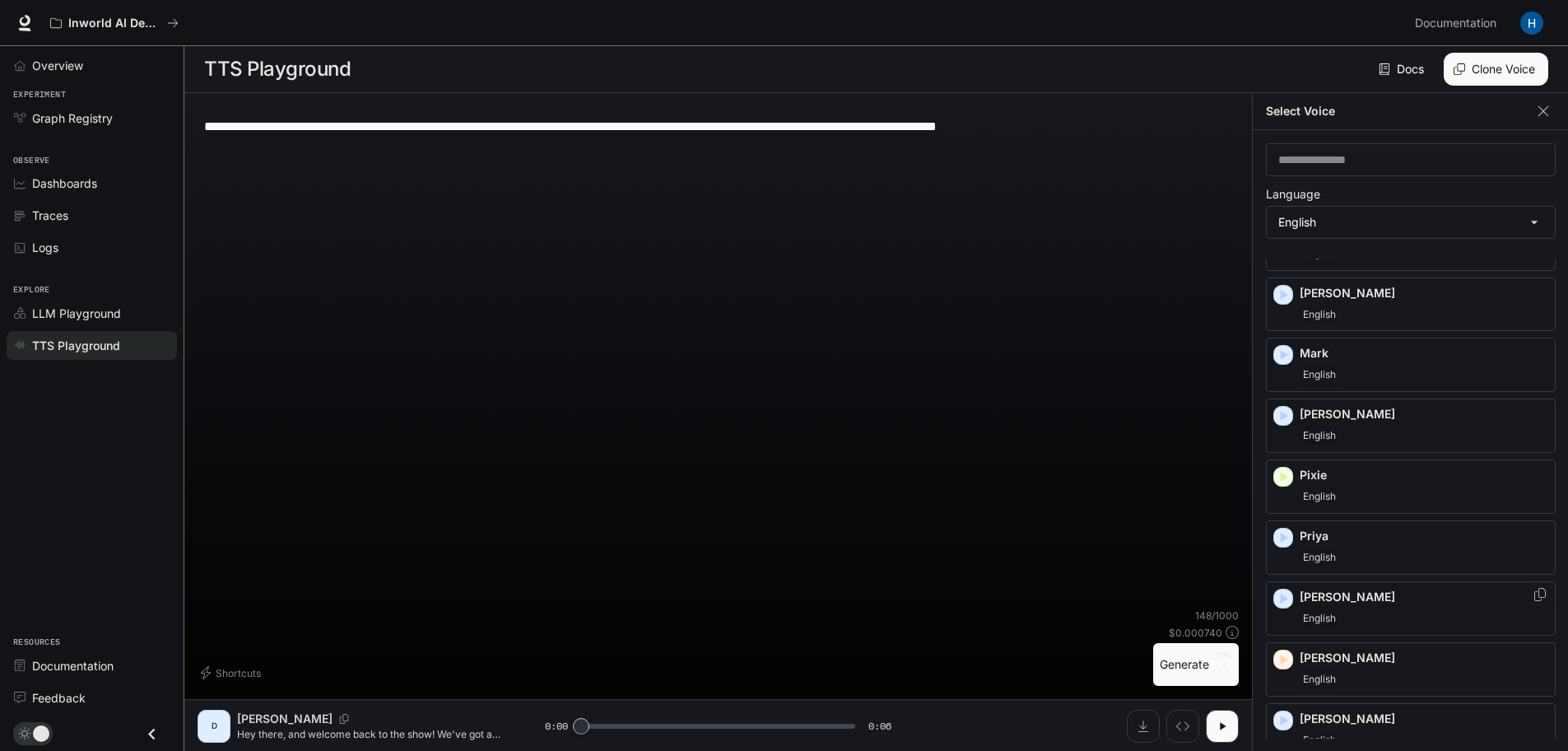
click at [1285, 605] on icon "button" at bounding box center [1283, 598] width 16 height 16
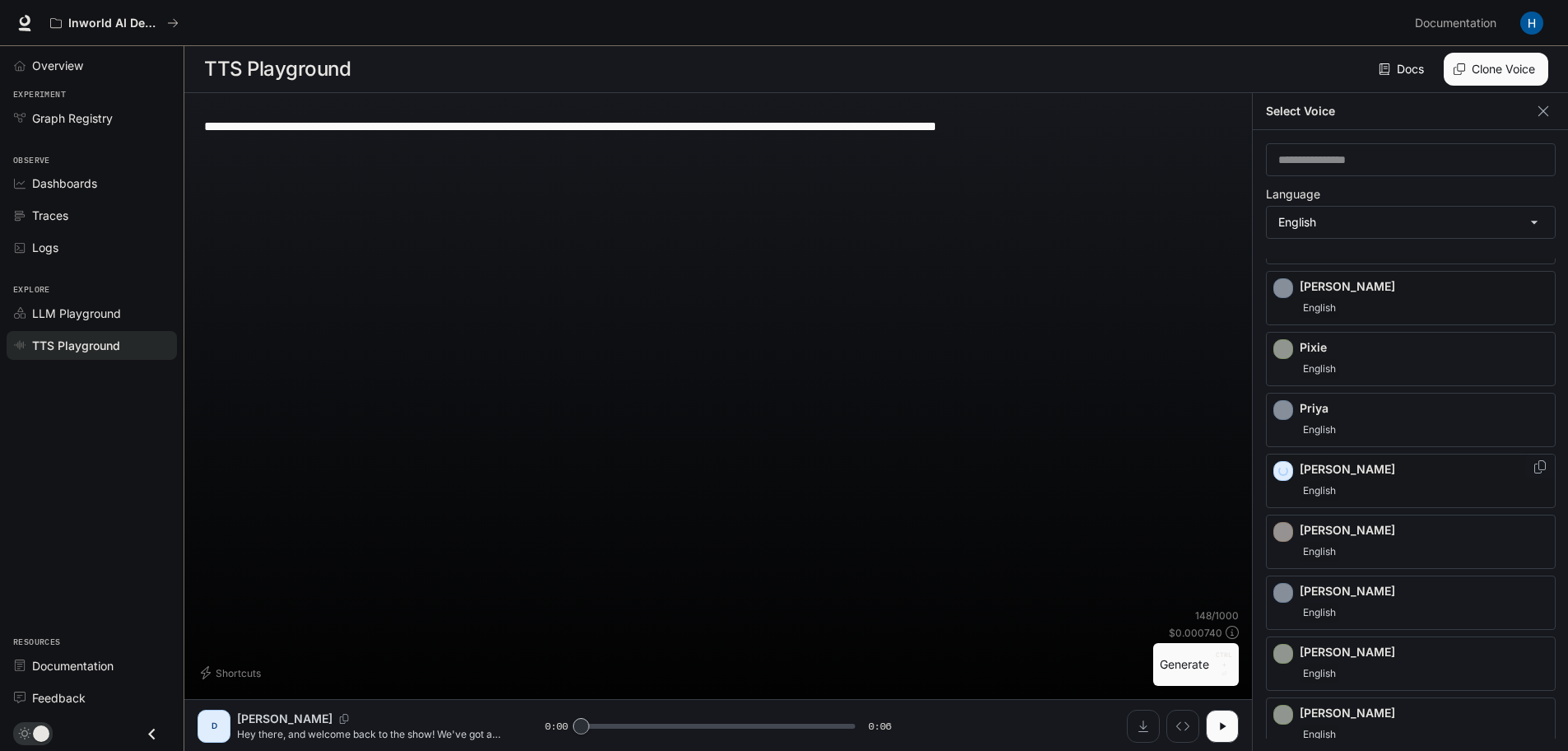
scroll to position [747, 0]
click at [1281, 531] on icon "button" at bounding box center [1283, 534] width 16 height 16
click at [1283, 597] on icon "button" at bounding box center [1283, 592] width 16 height 16
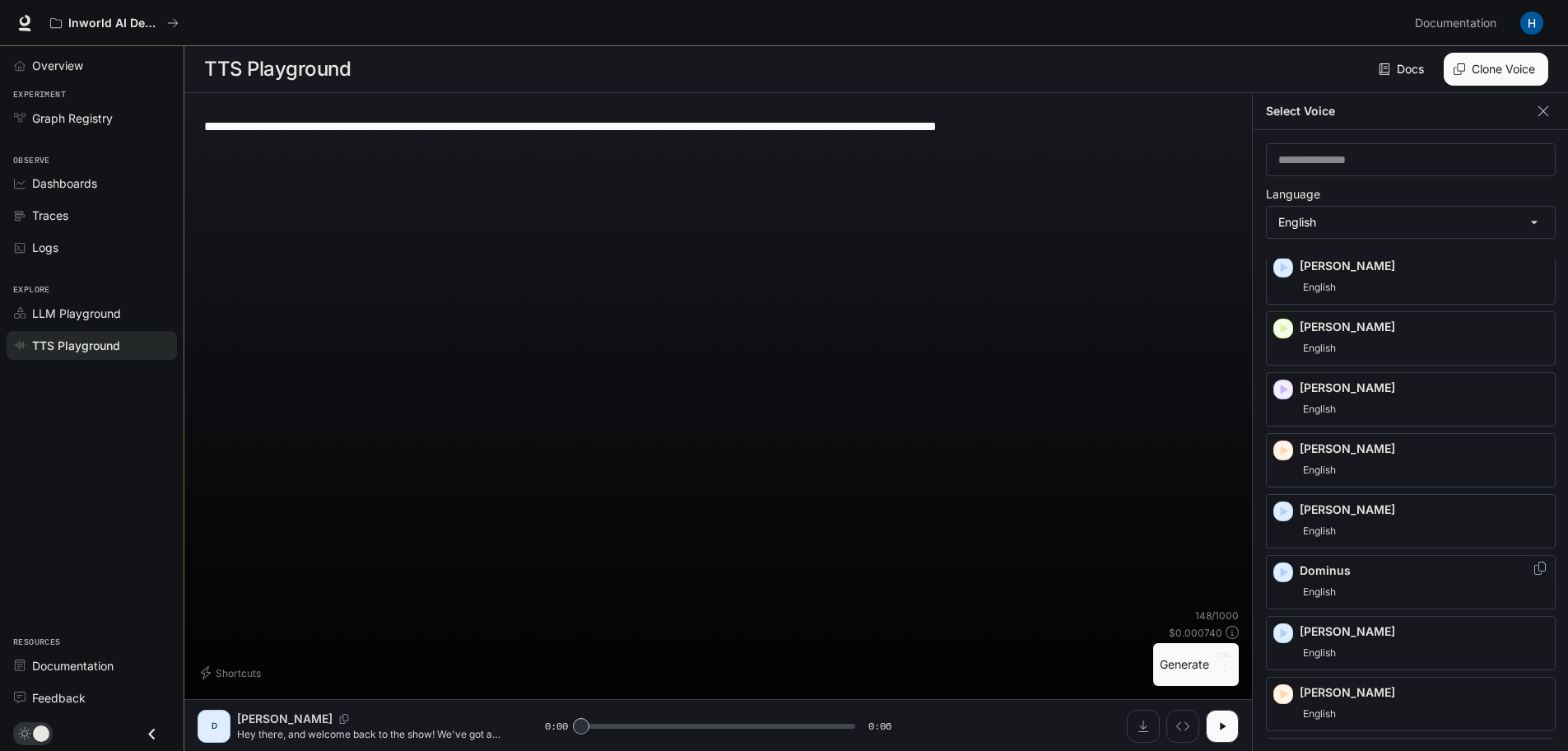
scroll to position [67, 0]
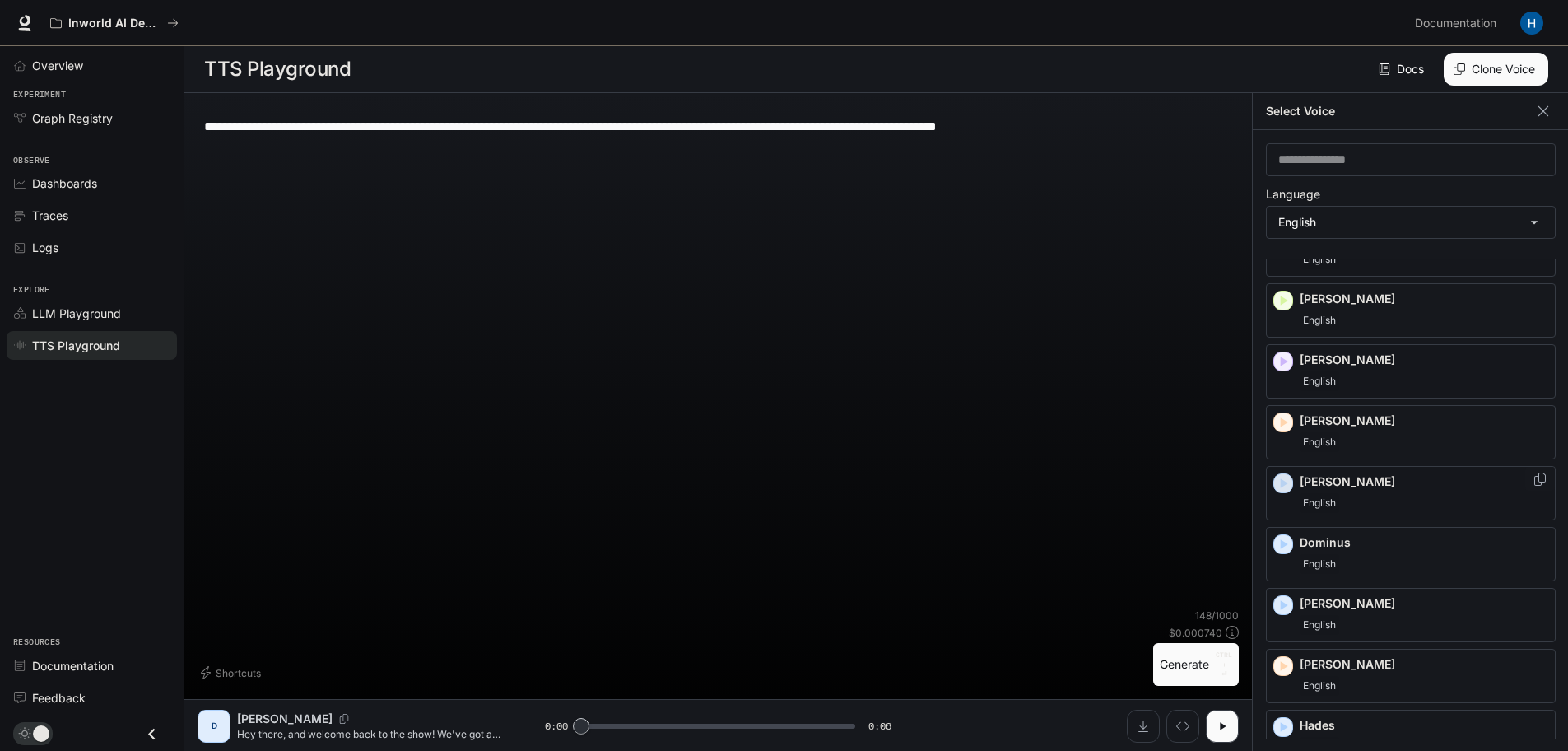
click at [1285, 485] on icon "button" at bounding box center [1285, 484] width 8 height 10
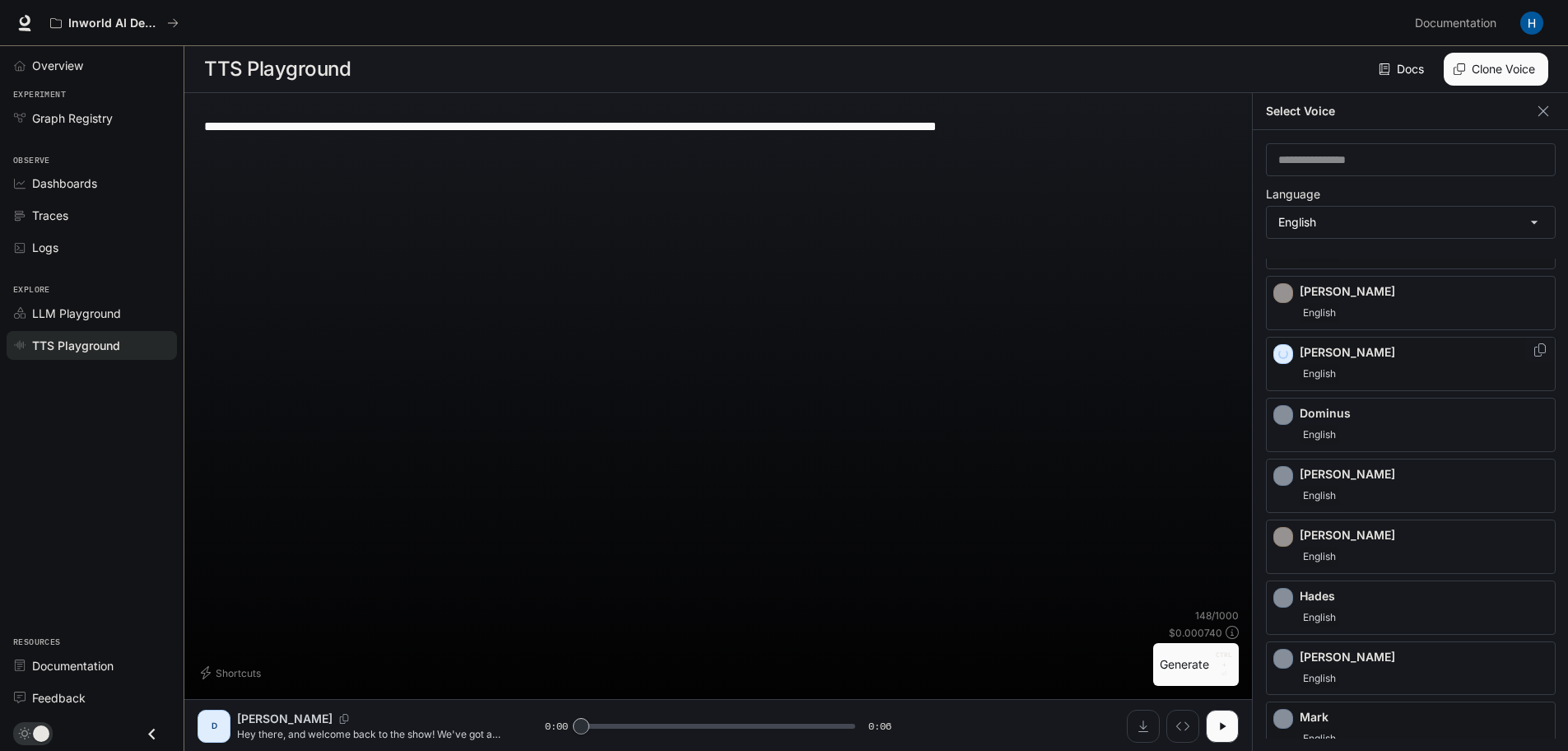
scroll to position [202, 0]
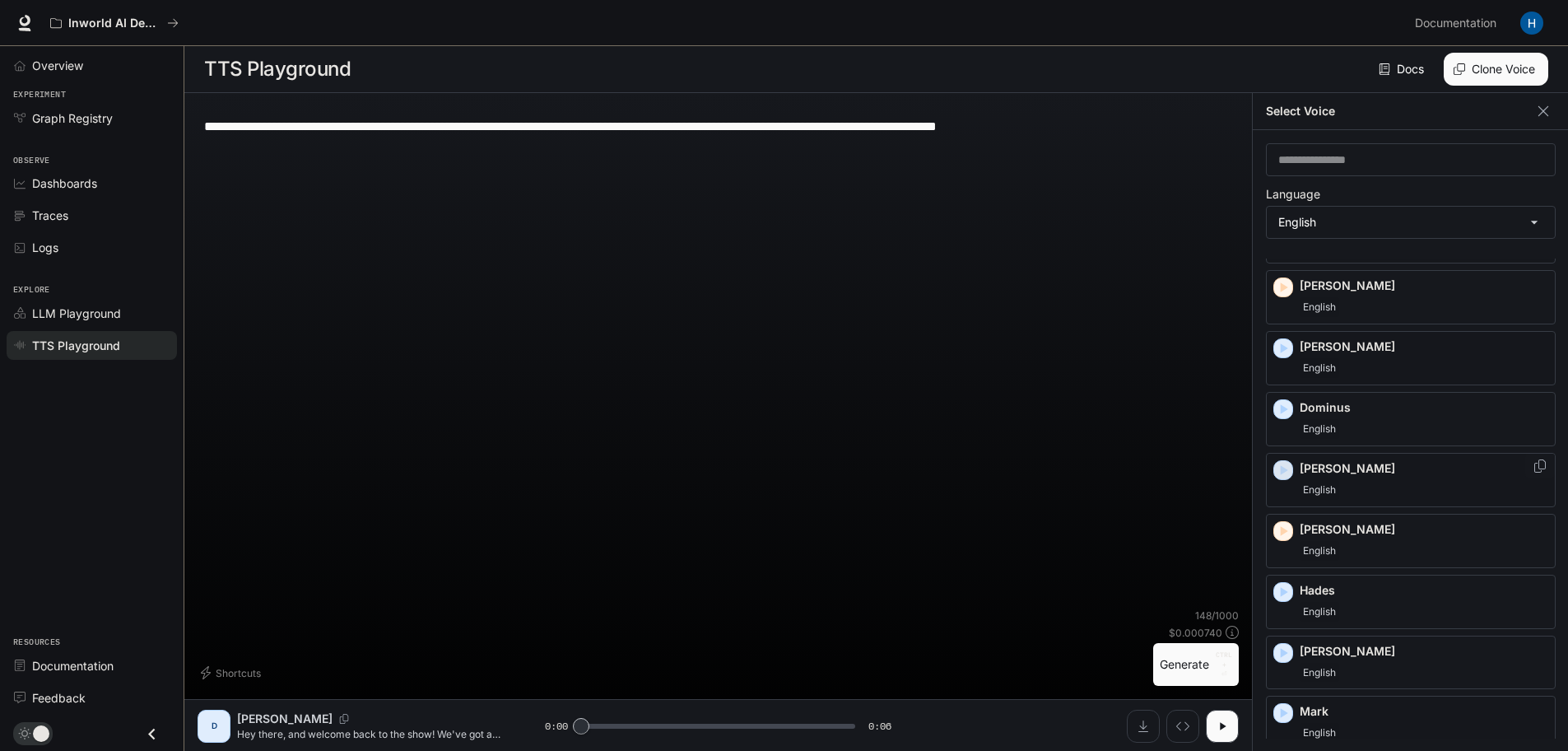
click at [1283, 474] on icon "button" at bounding box center [1283, 469] width 16 height 16
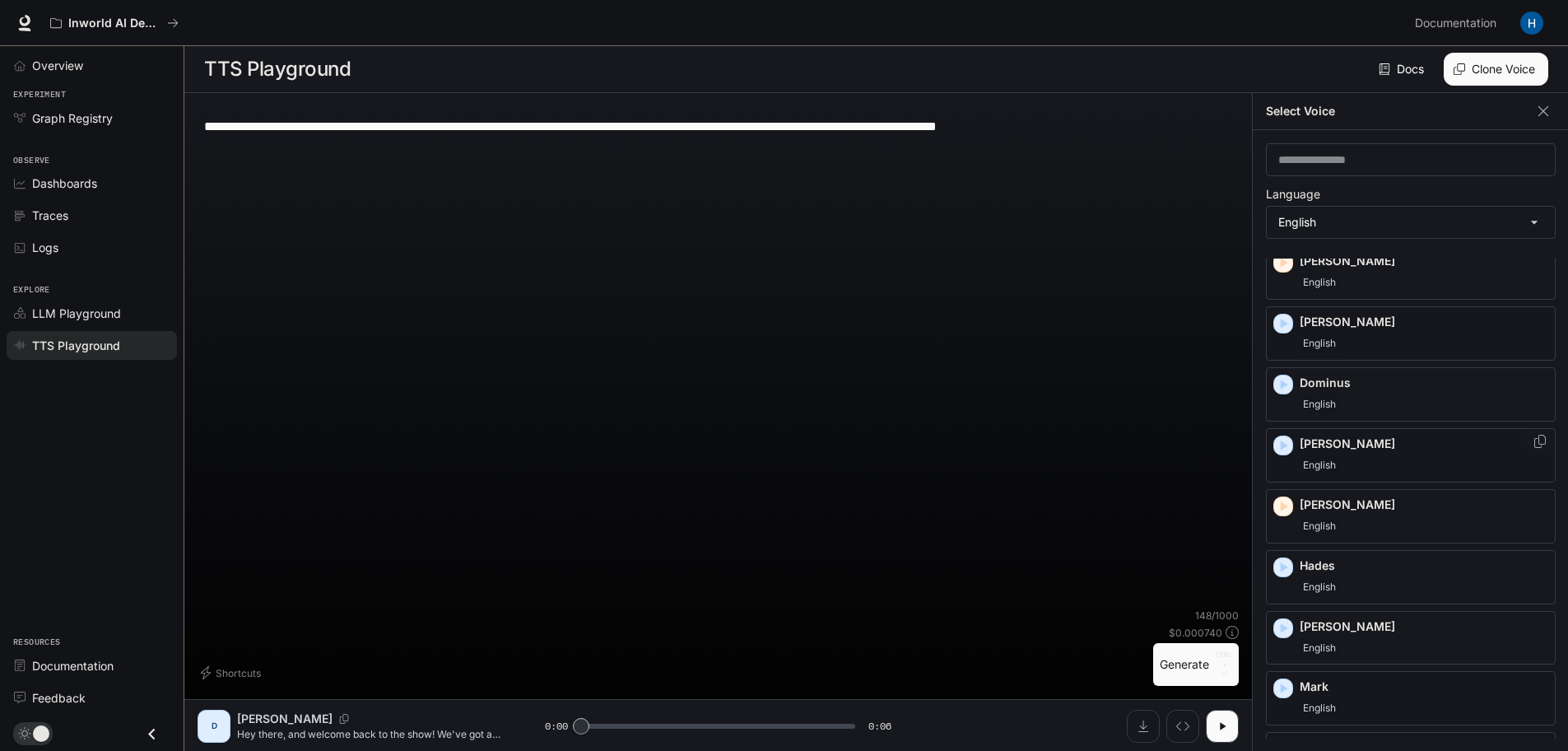
scroll to position [224, 0]
click at [1283, 696] on icon "button" at bounding box center [1283, 690] width 16 height 16
click at [1287, 332] on icon "button" at bounding box center [1283, 325] width 16 height 16
